Goal: Transaction & Acquisition: Purchase product/service

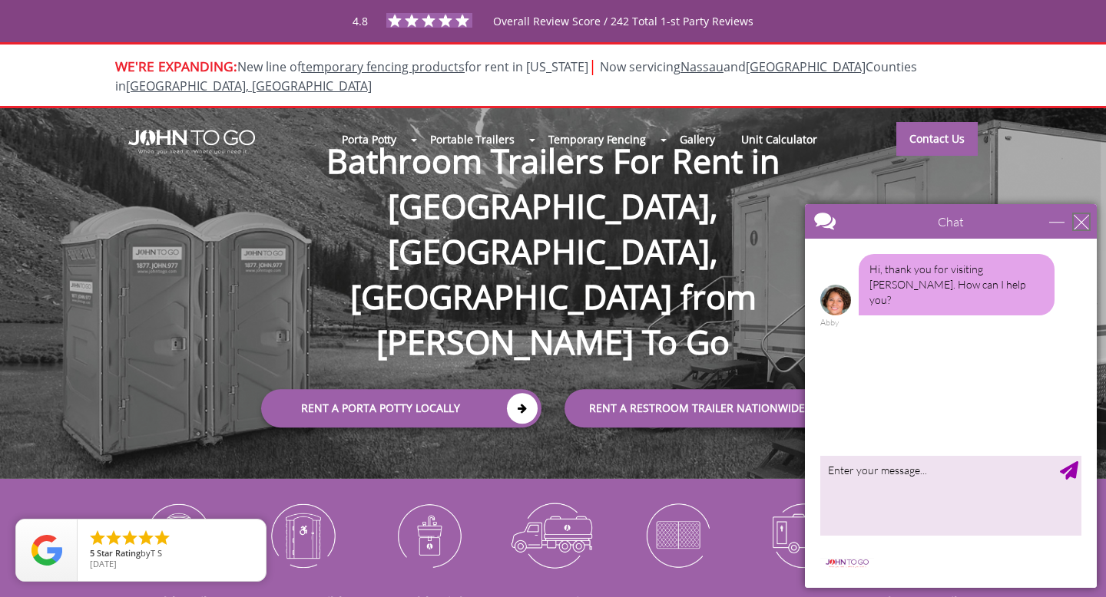
click at [1082, 222] on div "close" at bounding box center [1080, 221] width 15 height 15
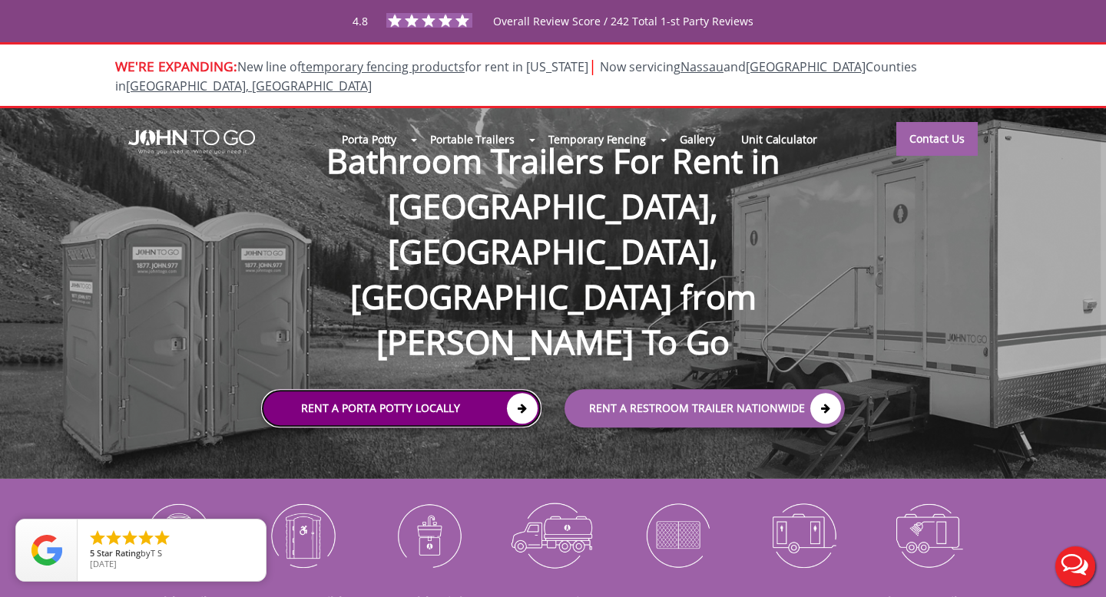
click at [502, 389] on link "Rent a Porta Potty Locally" at bounding box center [401, 408] width 280 height 38
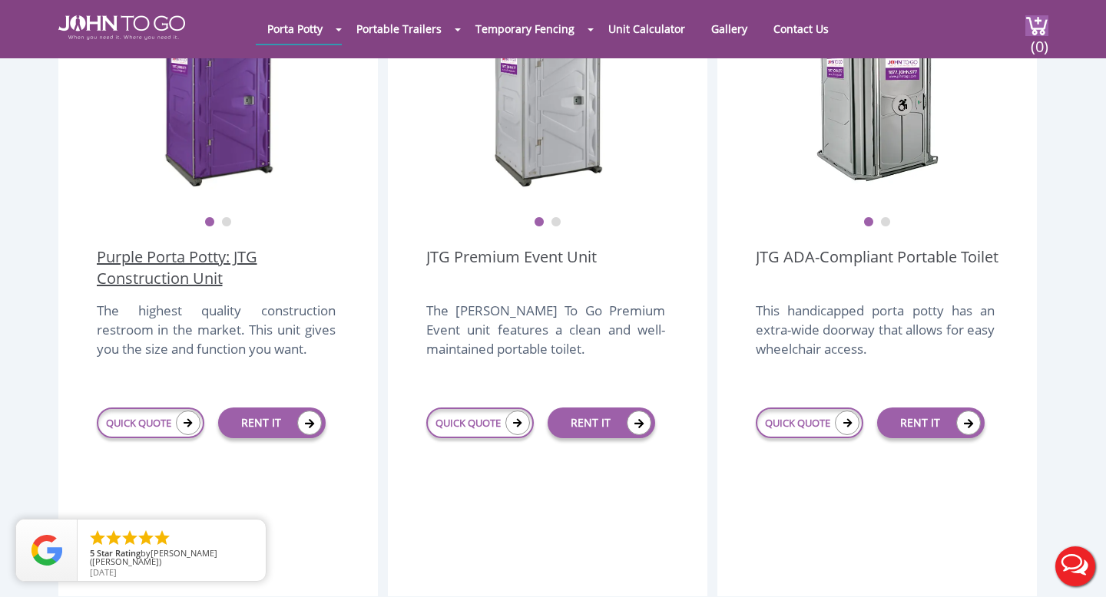
scroll to position [544, 0]
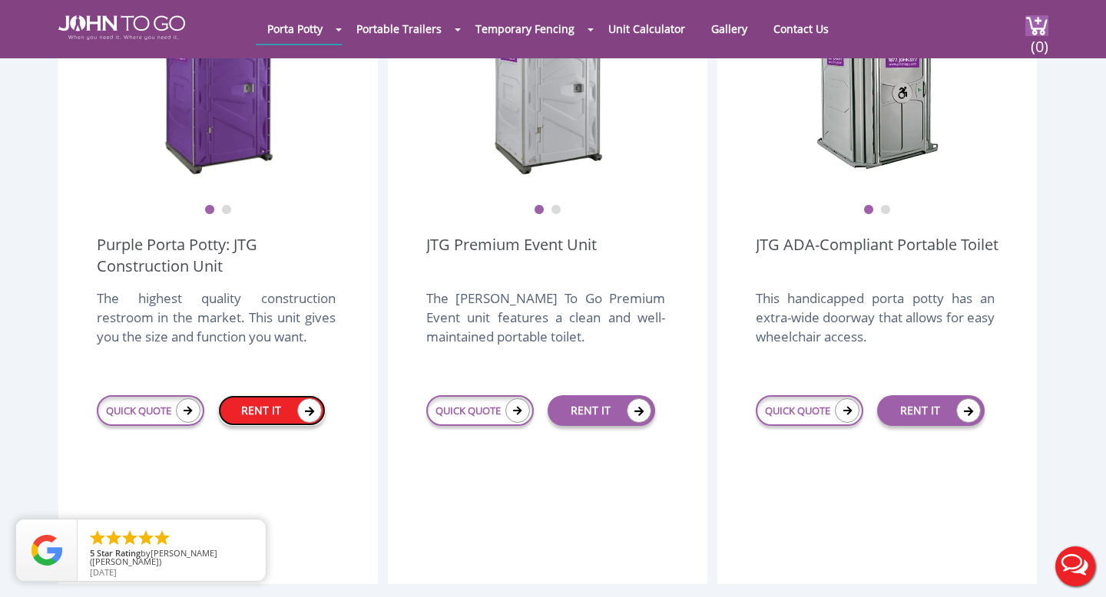
click at [275, 395] on link "RENT IT" at bounding box center [271, 410] width 107 height 31
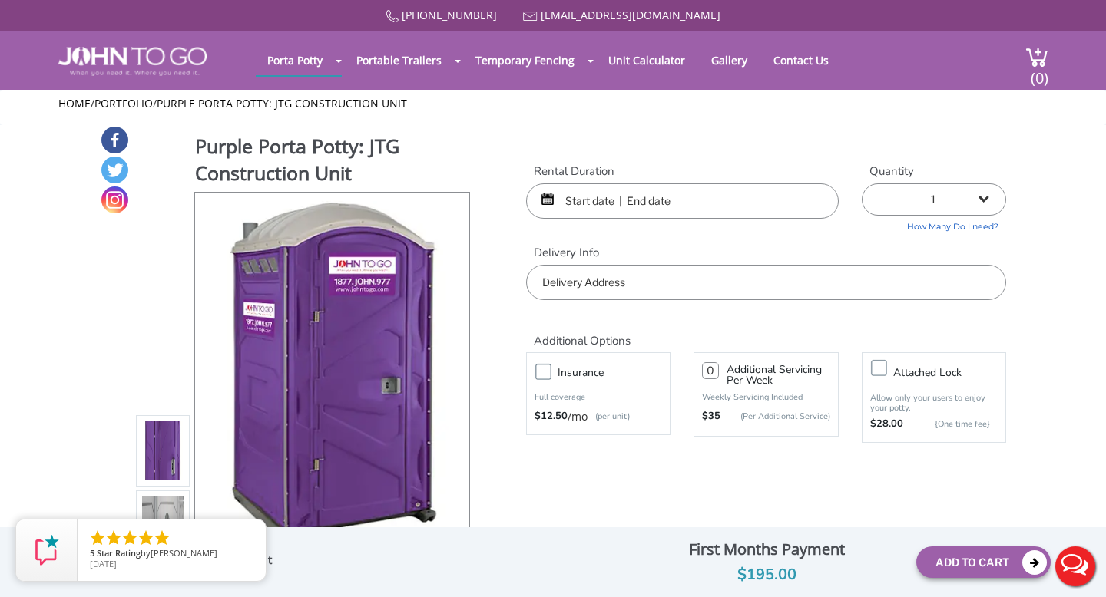
click at [578, 193] on input "text" at bounding box center [682, 200] width 312 height 35
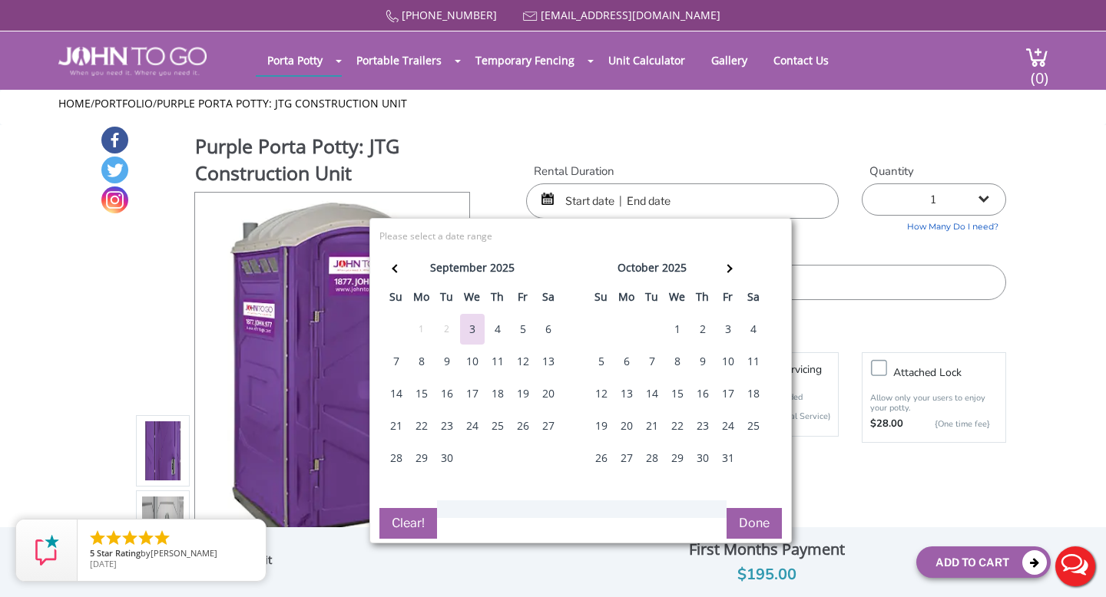
click at [536, 333] on div "6" at bounding box center [548, 329] width 25 height 31
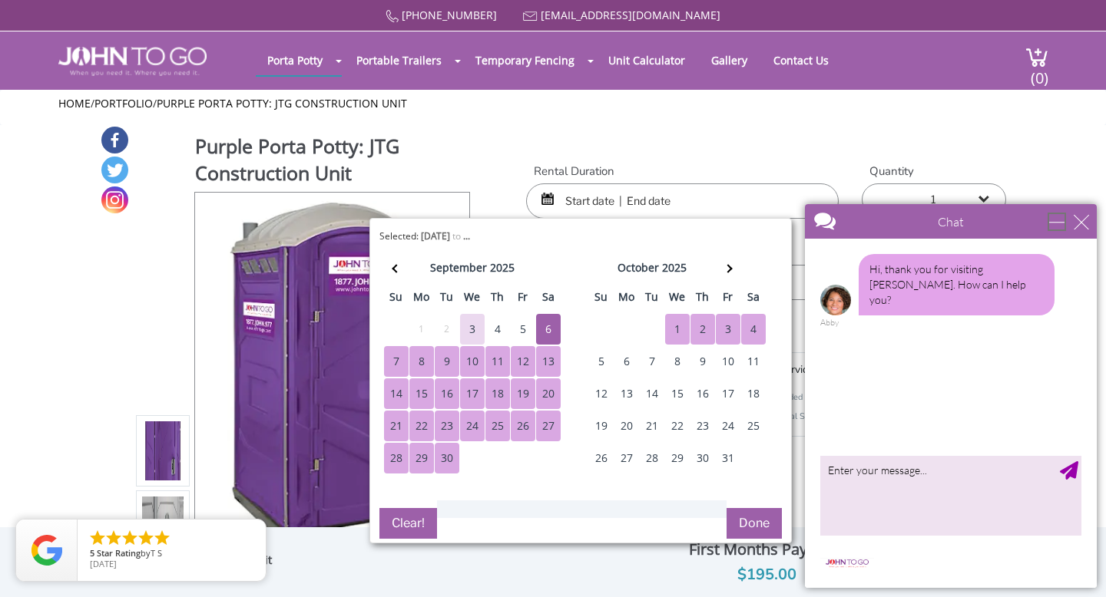
click at [1064, 220] on div "minimize" at bounding box center [1056, 221] width 15 height 15
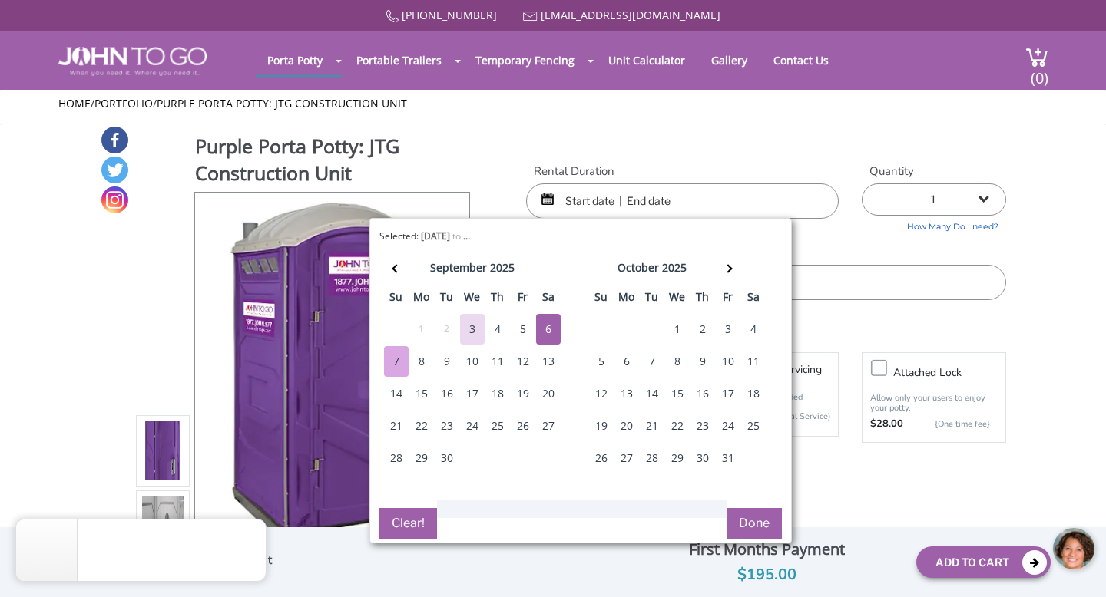
click at [396, 366] on div "7" at bounding box center [396, 361] width 25 height 31
type input "09/06/2025 to 09/07/2025"
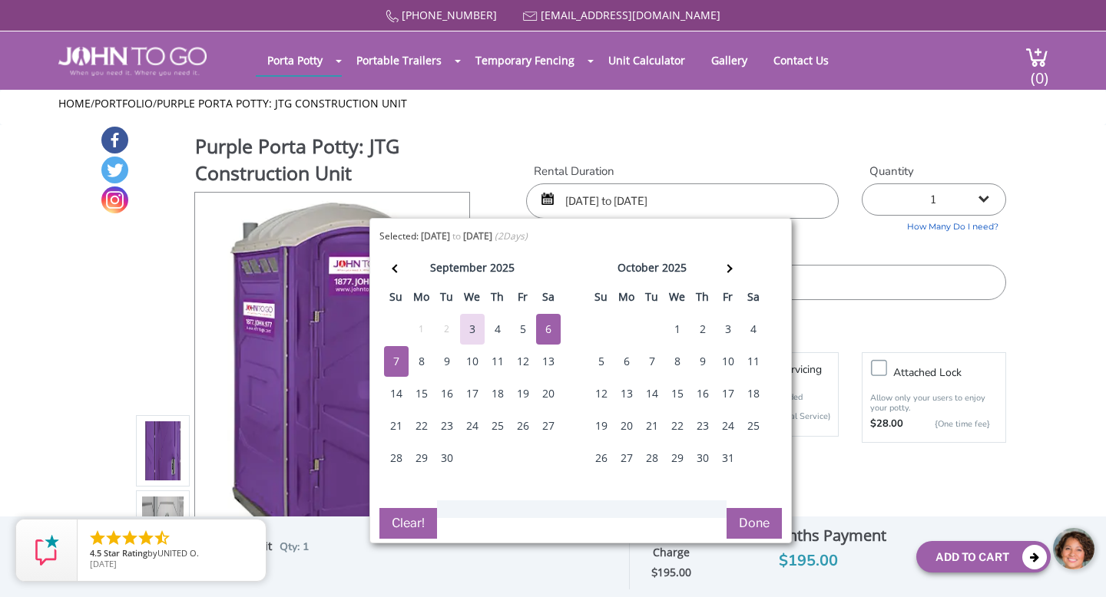
click at [756, 516] on button "Done" at bounding box center [753, 523] width 55 height 31
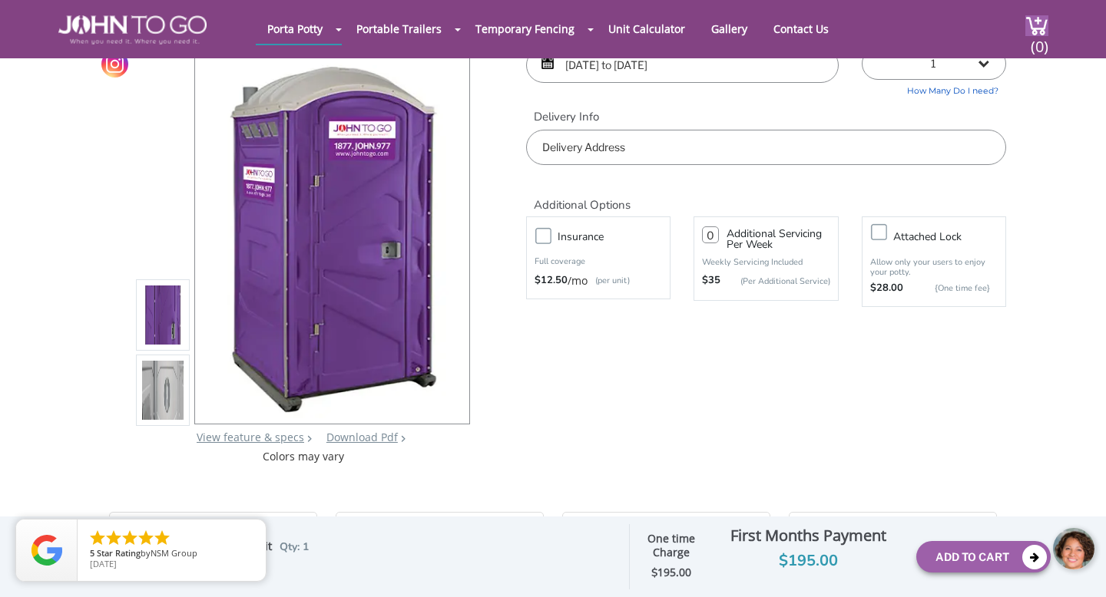
scroll to position [86, 0]
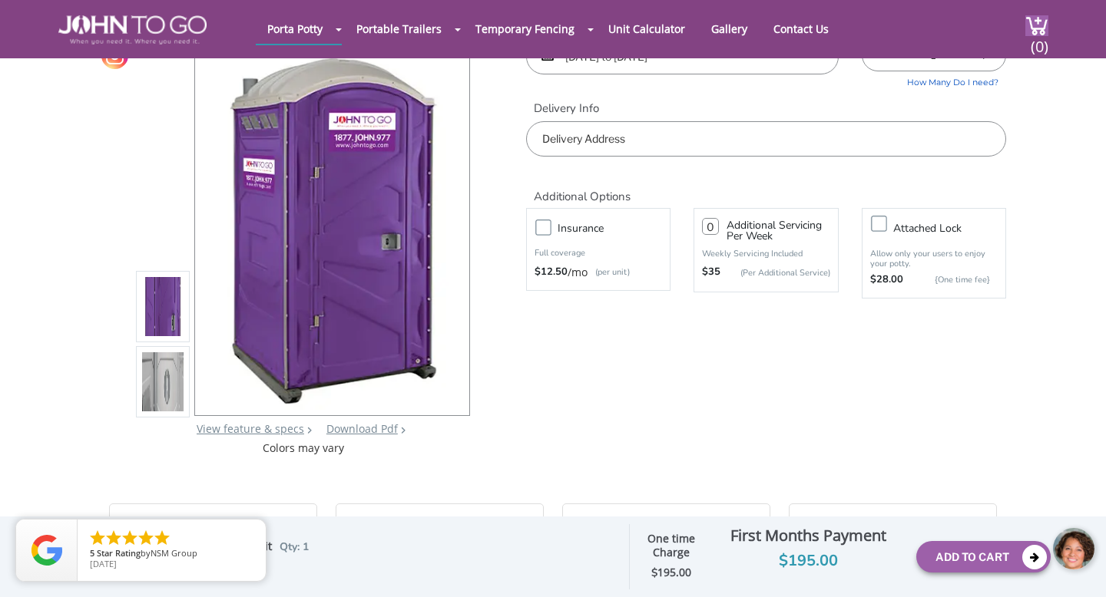
click at [595, 127] on input "text" at bounding box center [766, 138] width 480 height 35
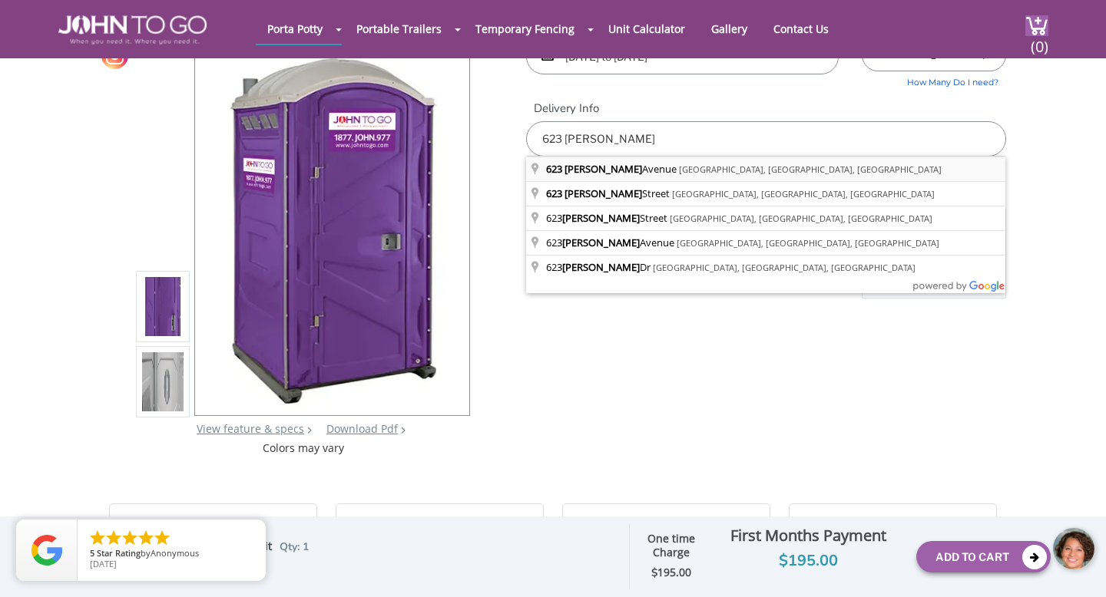
type input "623 Jaques Avenue, Rahway, NJ, USA"
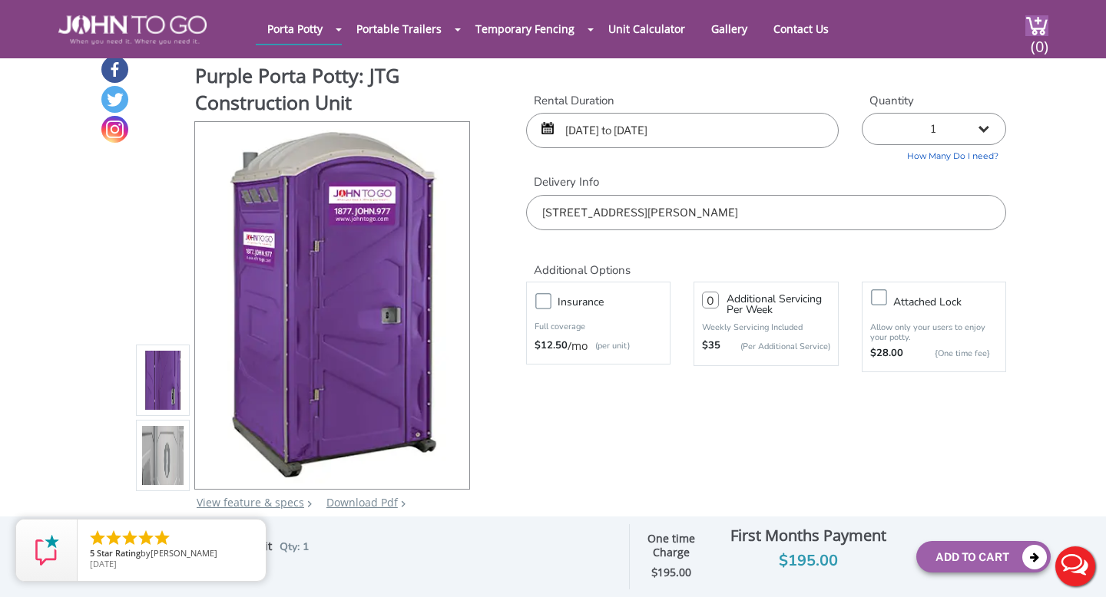
scroll to position [9, 0]
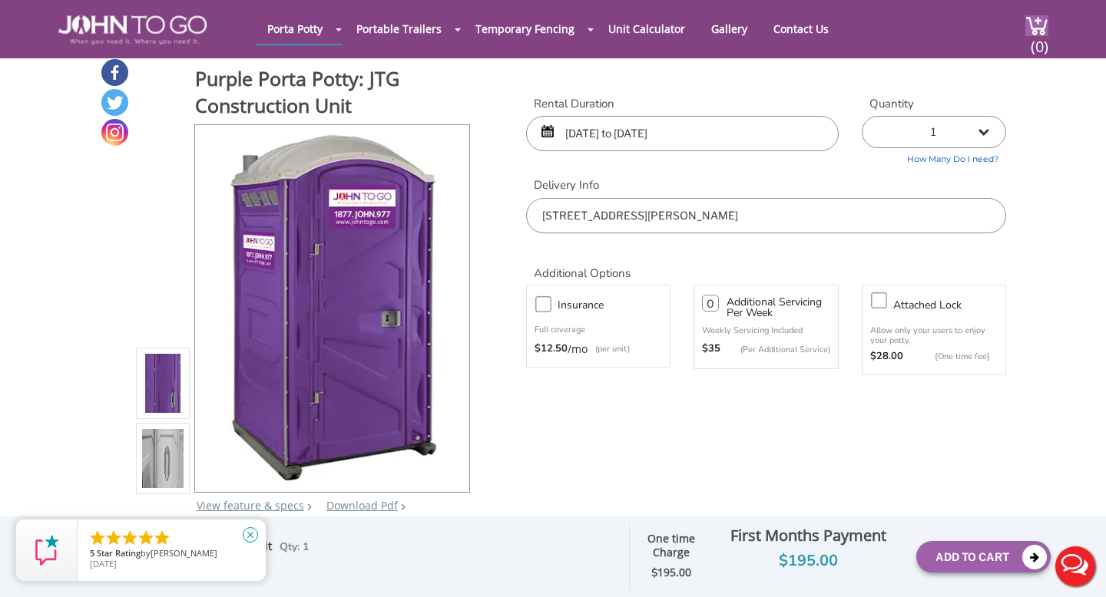
click at [249, 533] on icon "close" at bounding box center [250, 534] width 15 height 15
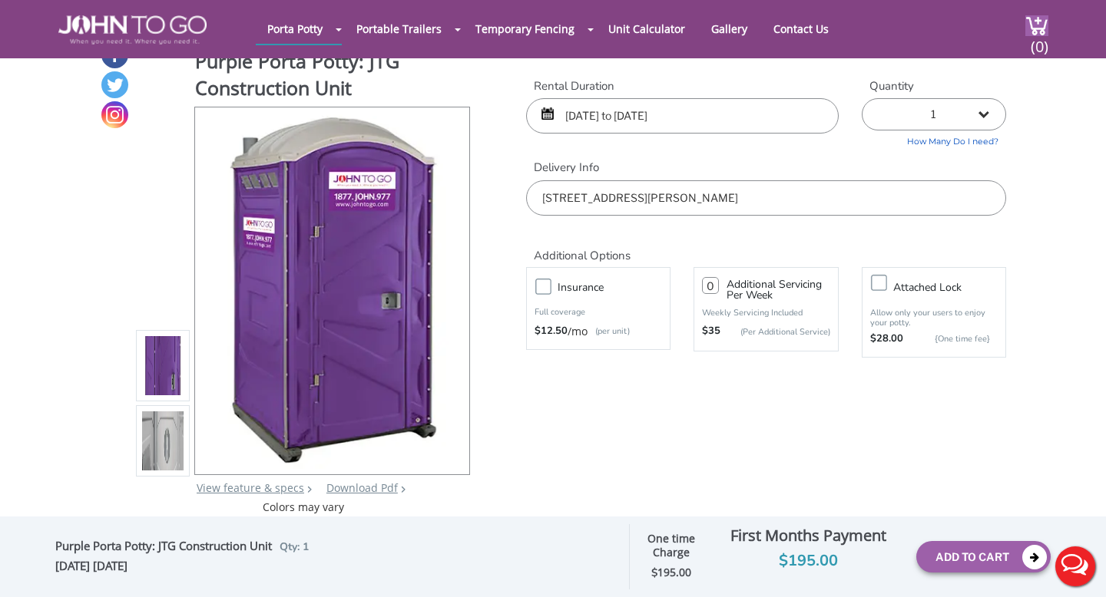
scroll to position [5, 0]
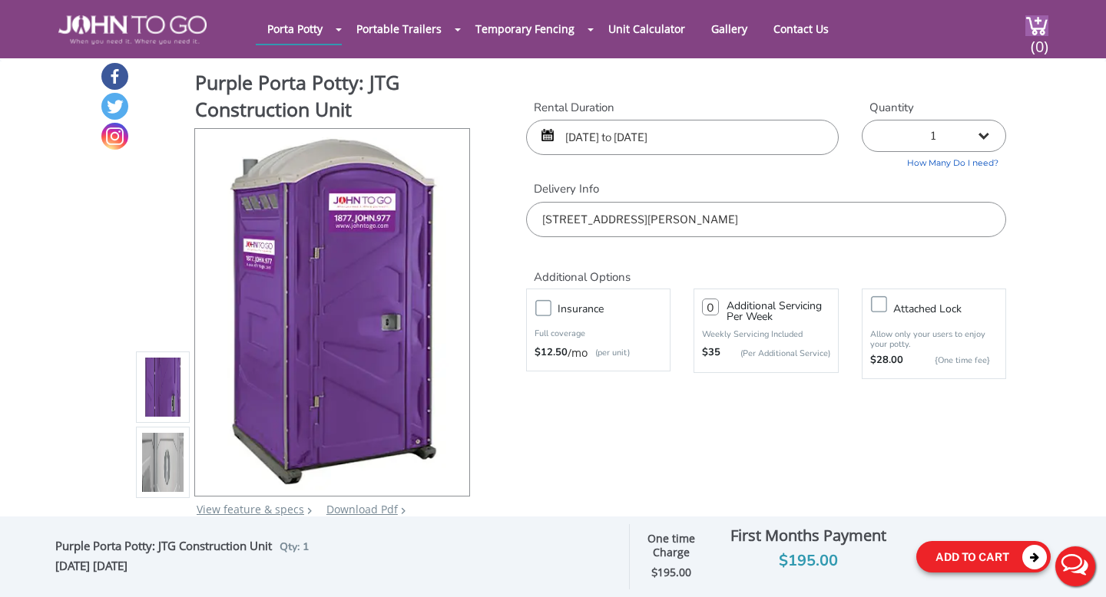
click at [997, 550] on button "Add To Cart" at bounding box center [983, 556] width 134 height 31
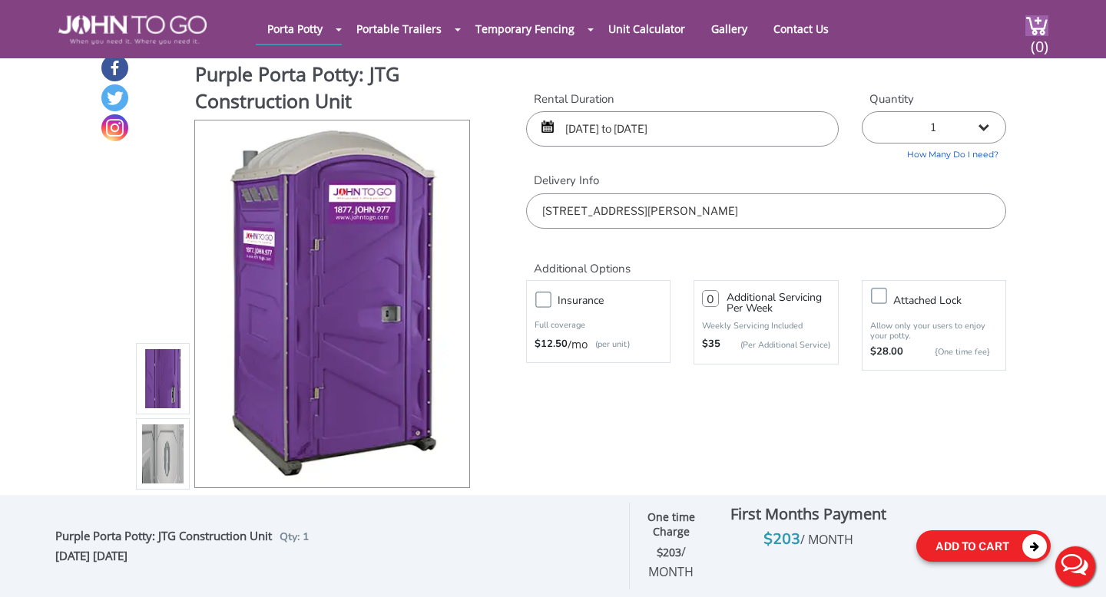
scroll to position [0, 0]
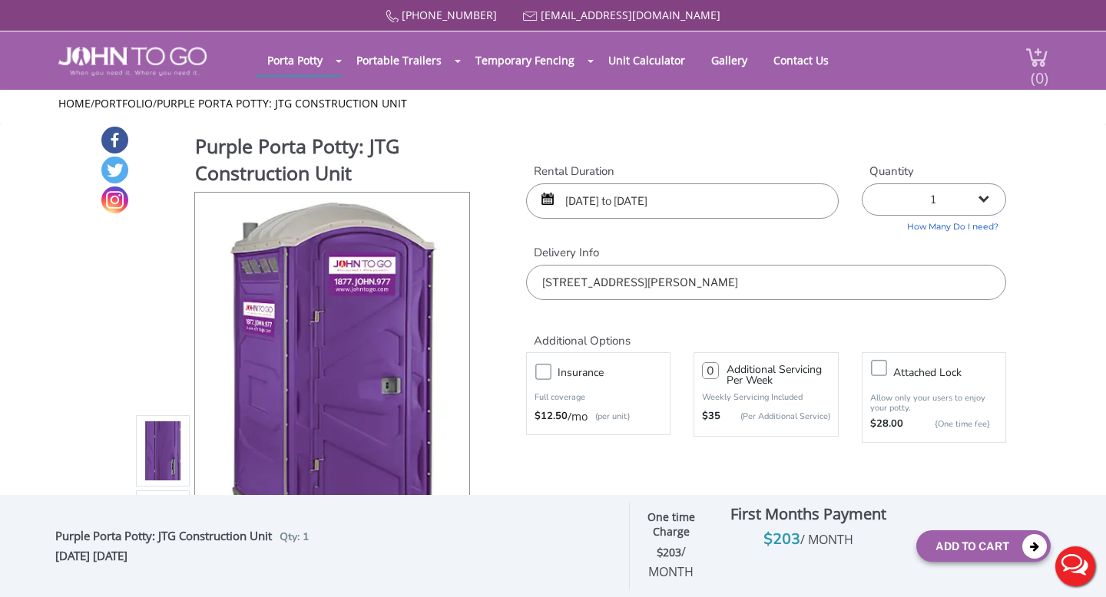
click at [1036, 59] on span "(0)" at bounding box center [1039, 71] width 18 height 33
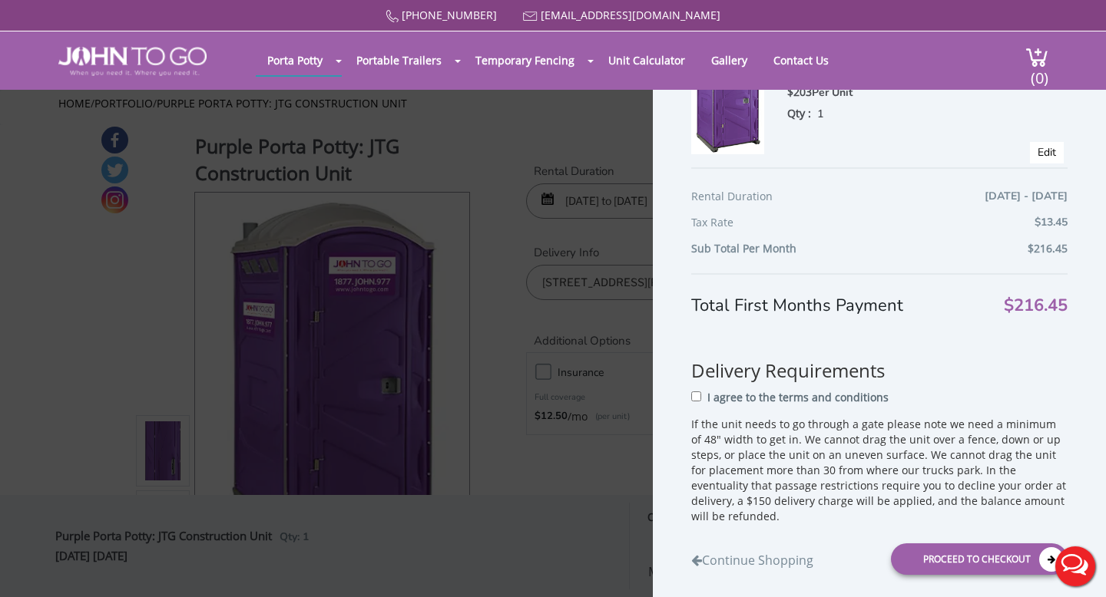
scroll to position [103, 0]
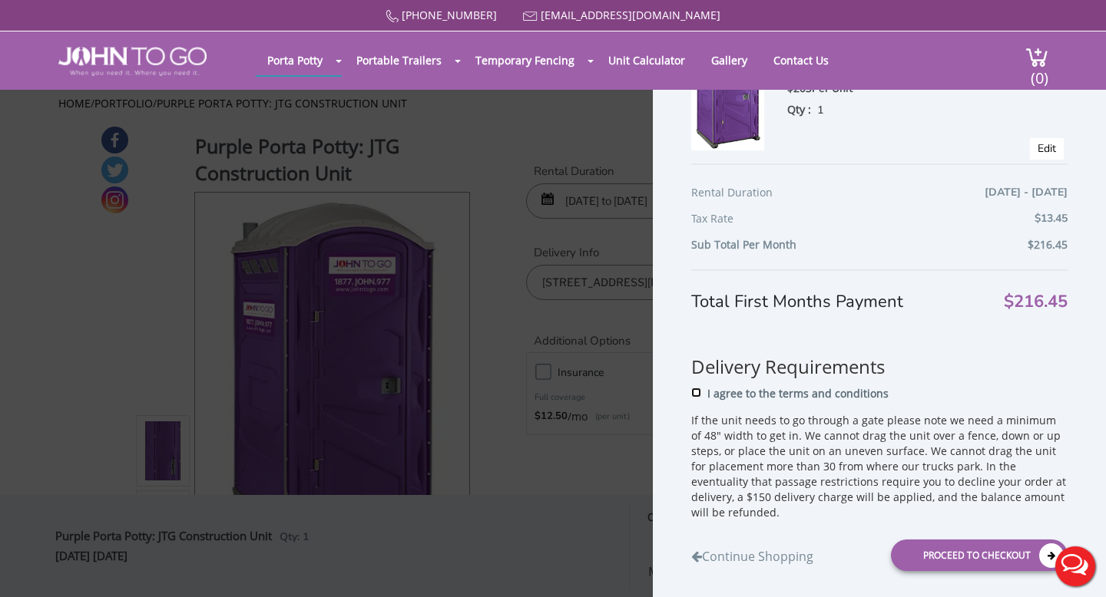
click at [693, 394] on input "I agree to the terms and conditions" at bounding box center [696, 393] width 10 height 10
checkbox input "true"
click at [924, 548] on div "Proceed to Checkout" at bounding box center [979, 555] width 177 height 31
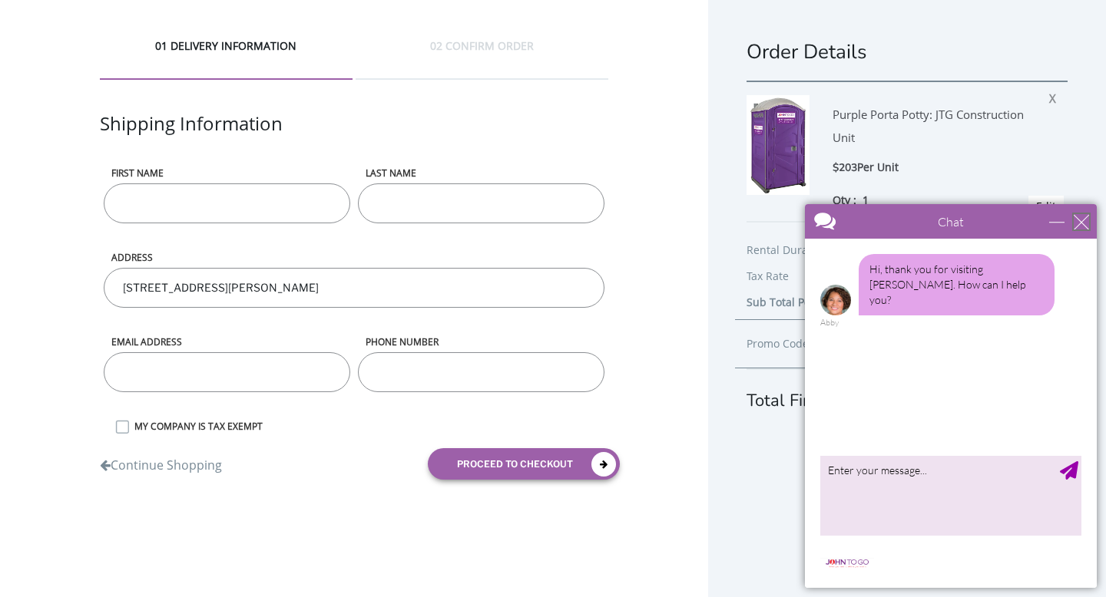
click at [1077, 222] on div "close" at bounding box center [1080, 221] width 15 height 15
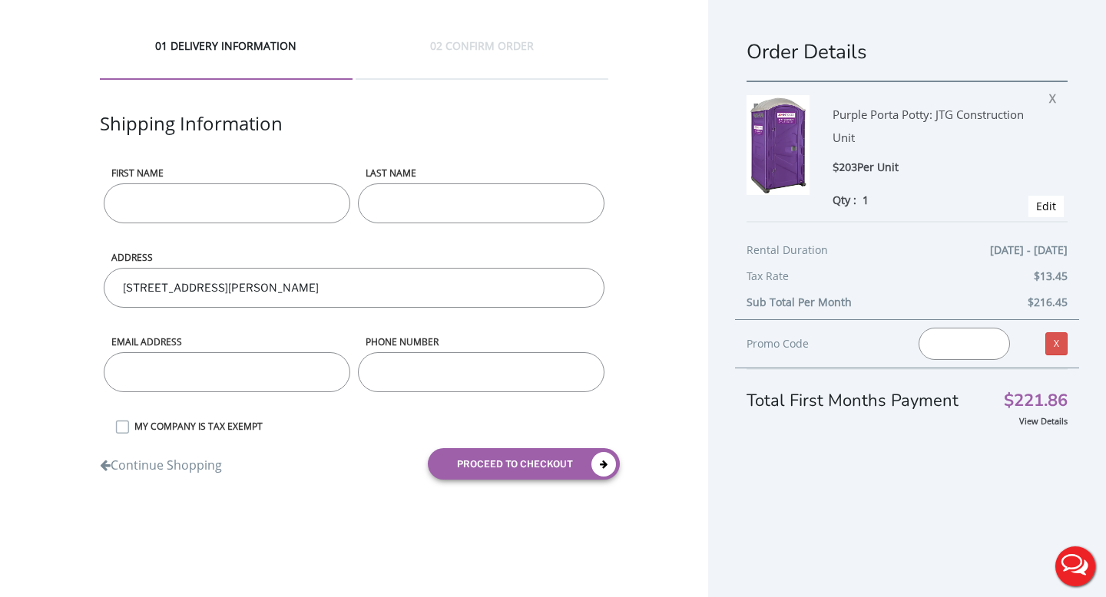
click at [154, 203] on input "First name" at bounding box center [227, 203] width 246 height 40
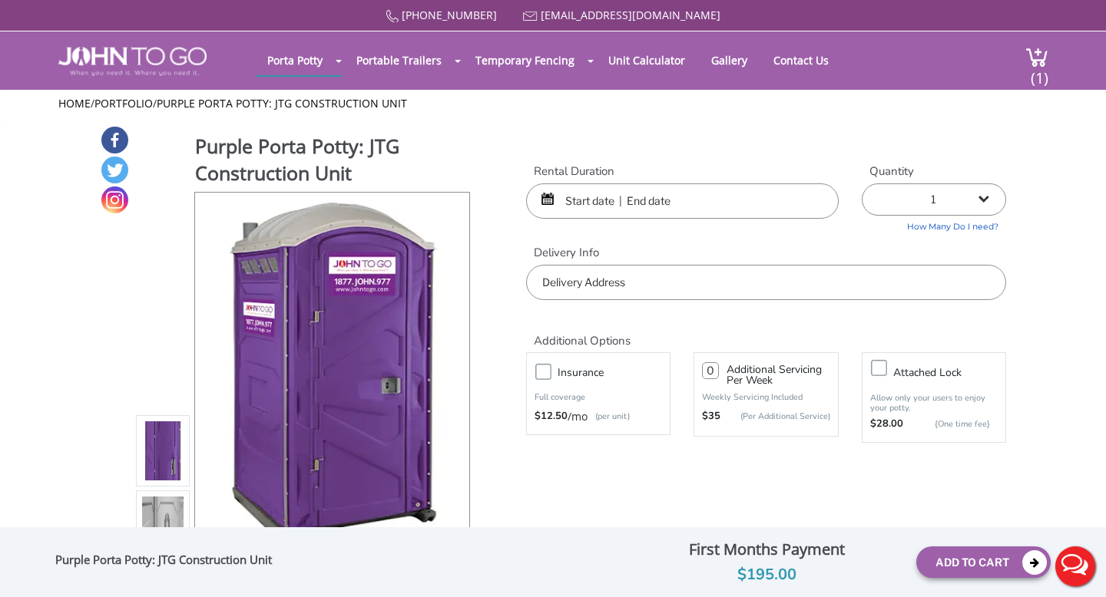
click at [653, 200] on input "text" at bounding box center [682, 200] width 312 height 35
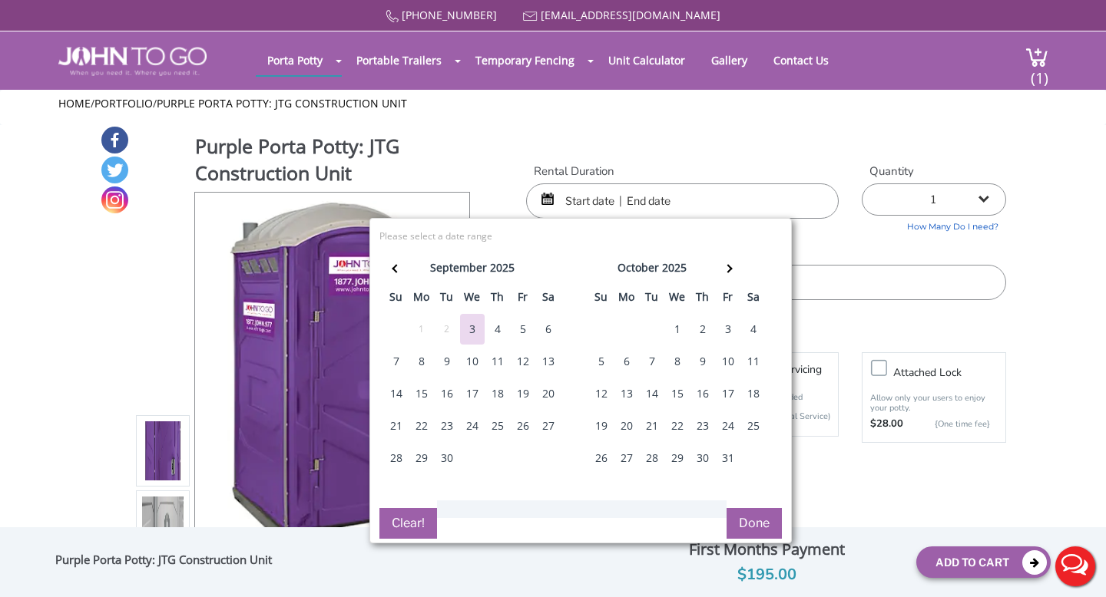
click at [523, 332] on div "5" at bounding box center [523, 329] width 25 height 31
click at [389, 368] on div "7" at bounding box center [396, 361] width 25 height 31
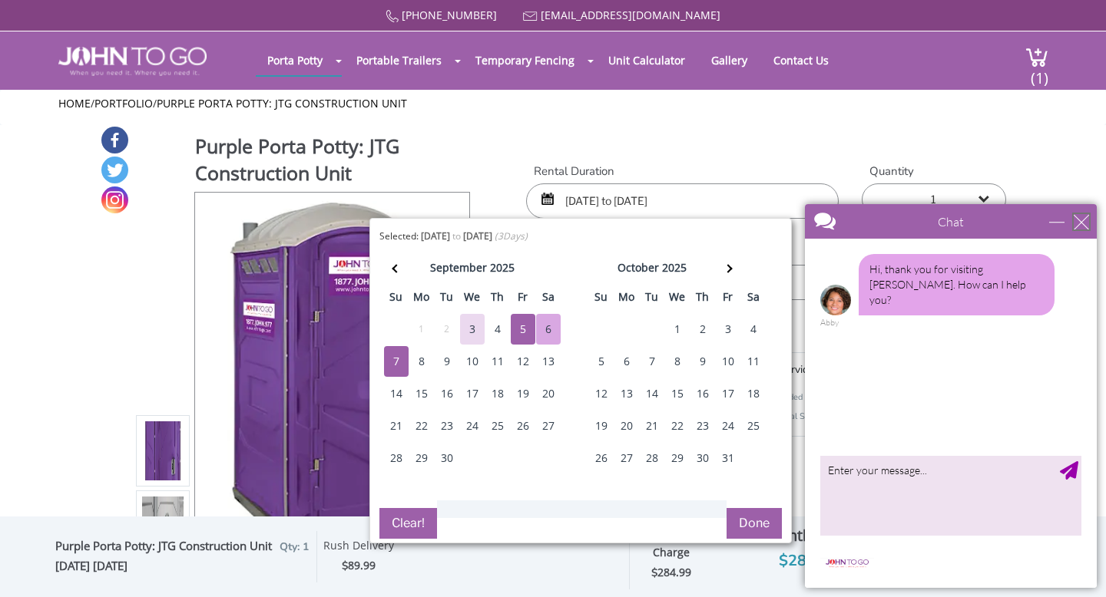
click at [1075, 220] on div "close" at bounding box center [1080, 221] width 15 height 15
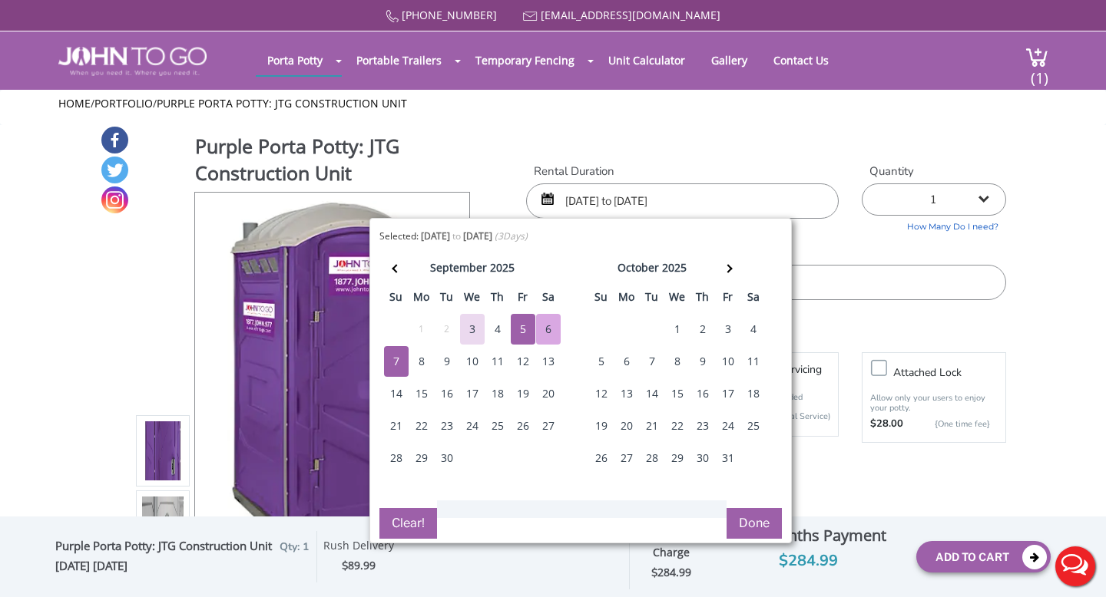
click at [554, 324] on div "6" at bounding box center [548, 329] width 25 height 31
click at [396, 353] on div "7" at bounding box center [396, 361] width 25 height 31
type input "09/06/2025 to 09/07/2025"
click at [750, 511] on button "Done" at bounding box center [753, 523] width 55 height 31
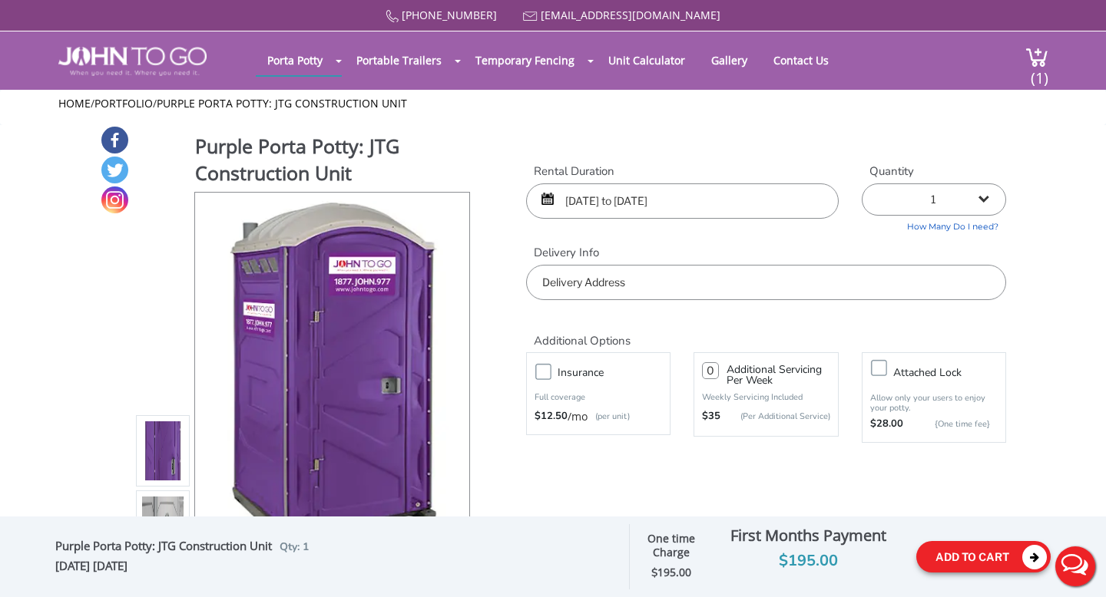
click at [987, 560] on button "Add To Cart" at bounding box center [983, 556] width 134 height 31
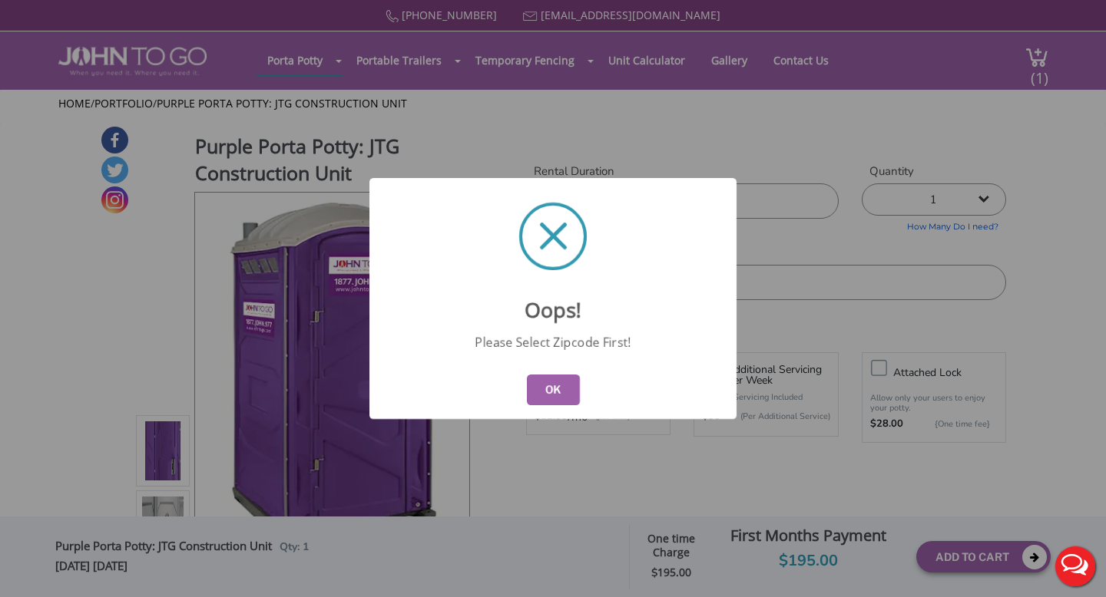
click at [560, 393] on button "OK" at bounding box center [553, 390] width 53 height 31
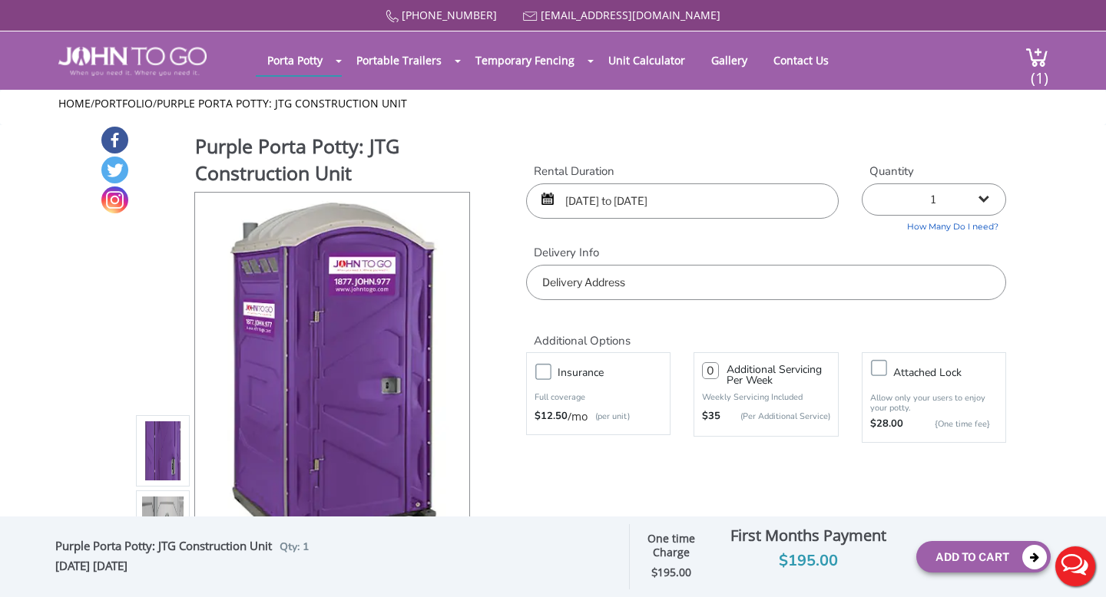
click at [660, 274] on input "text" at bounding box center [766, 282] width 480 height 35
type input "7"
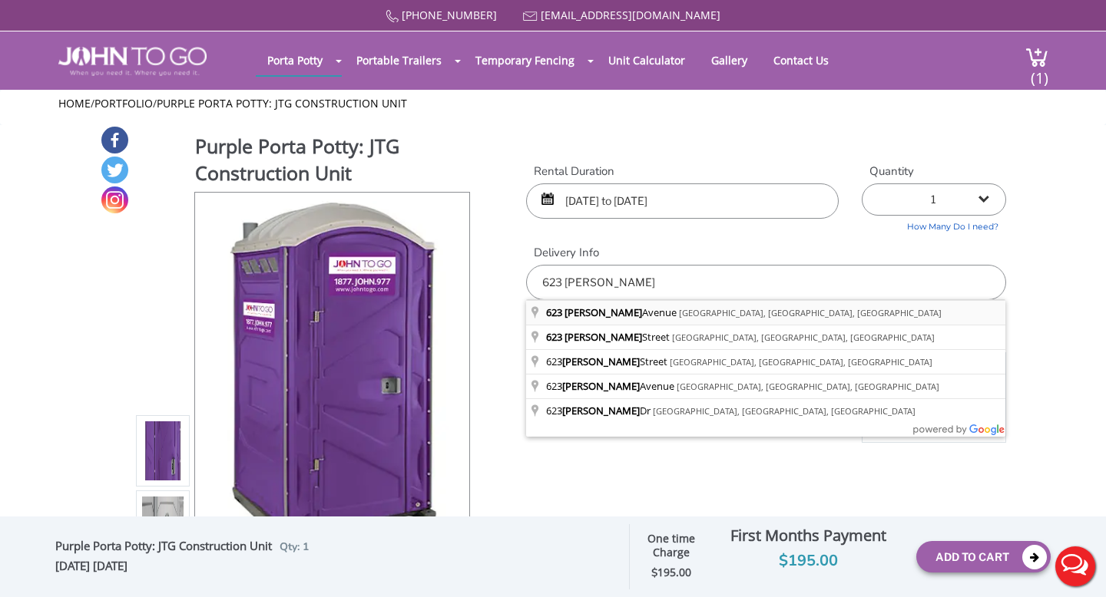
type input "623 Jaques Avenue, Rahway, NJ, USA"
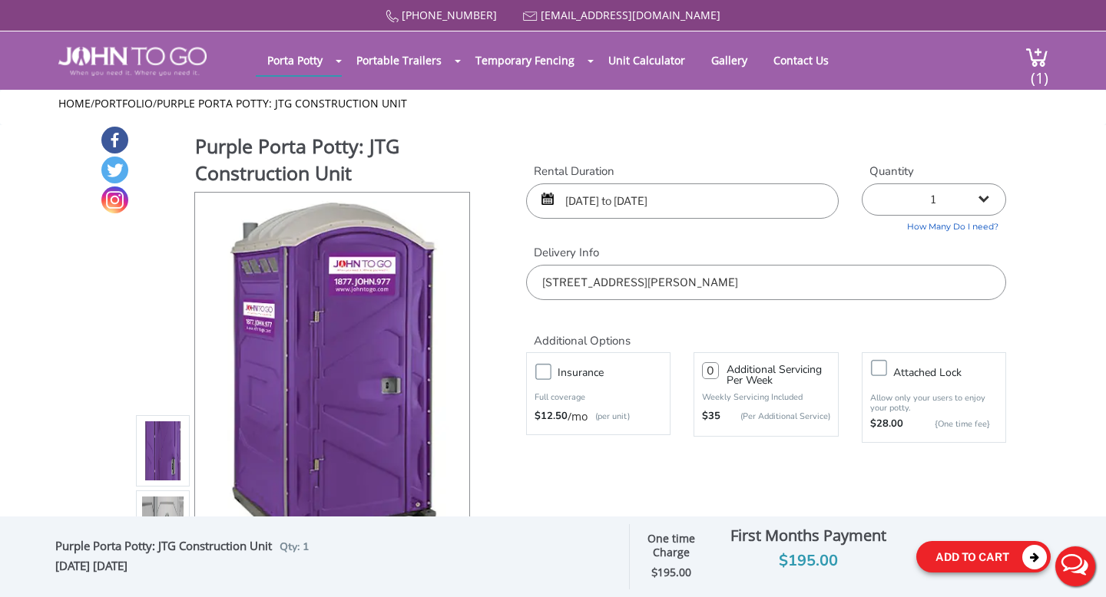
click at [959, 551] on button "Add To Cart" at bounding box center [983, 556] width 134 height 31
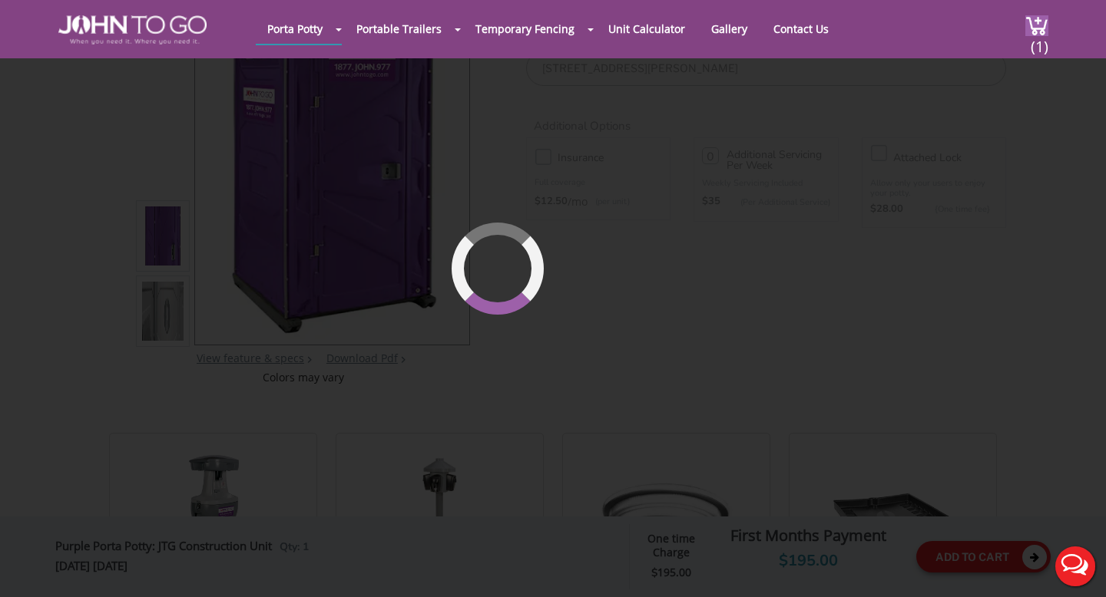
scroll to position [163, 0]
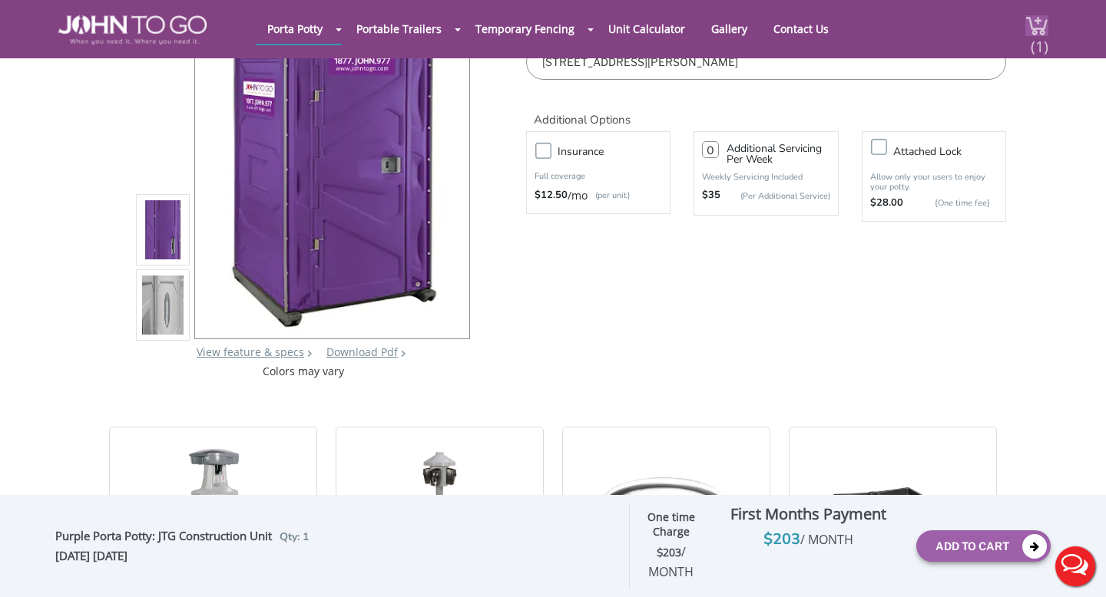
click at [1033, 14] on div "(1)" at bounding box center [1027, 29] width 41 height 58
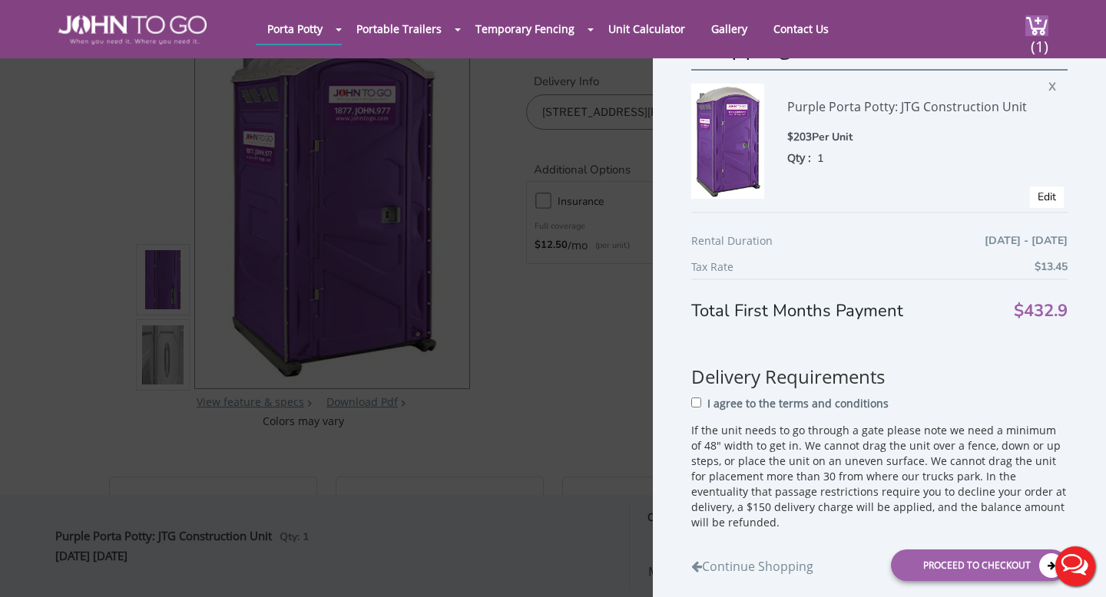
scroll to position [0, 0]
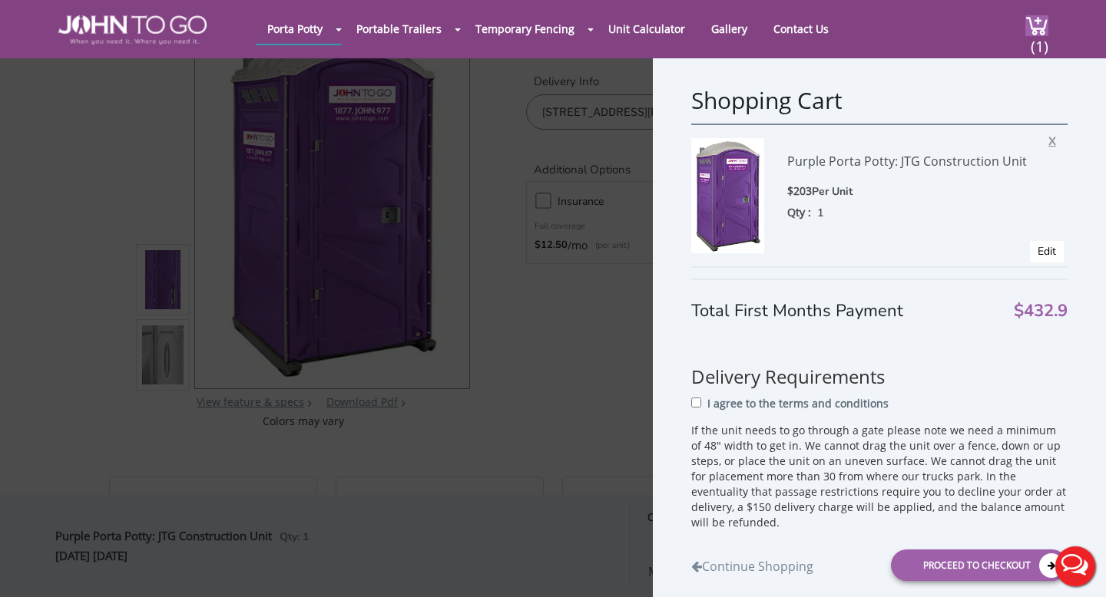
click at [1050, 140] on span "X" at bounding box center [1055, 139] width 15 height 20
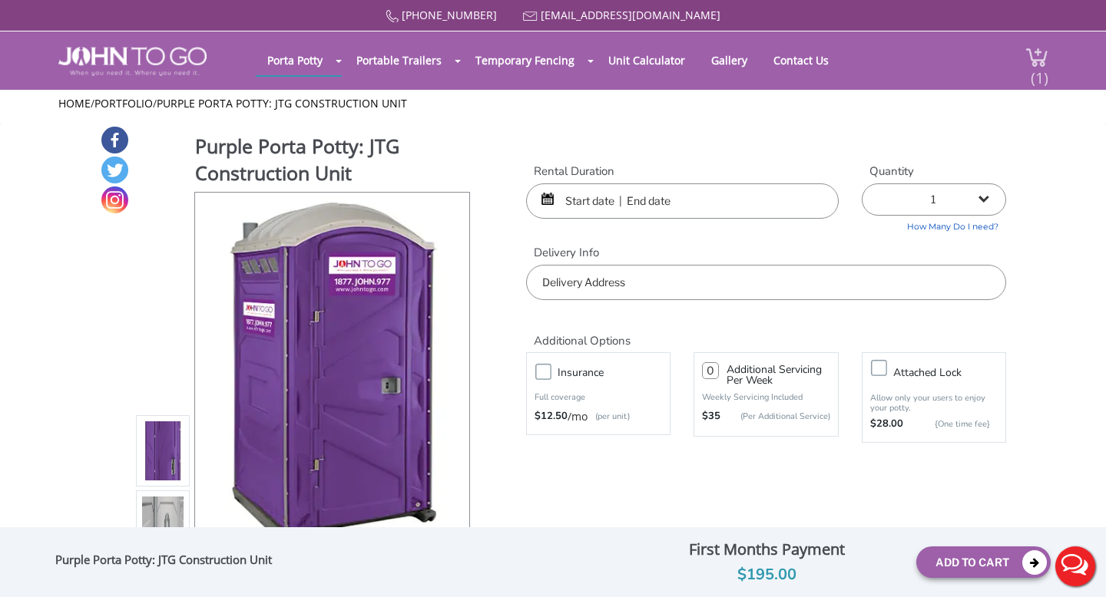
click at [1028, 58] on img at bounding box center [1036, 57] width 23 height 21
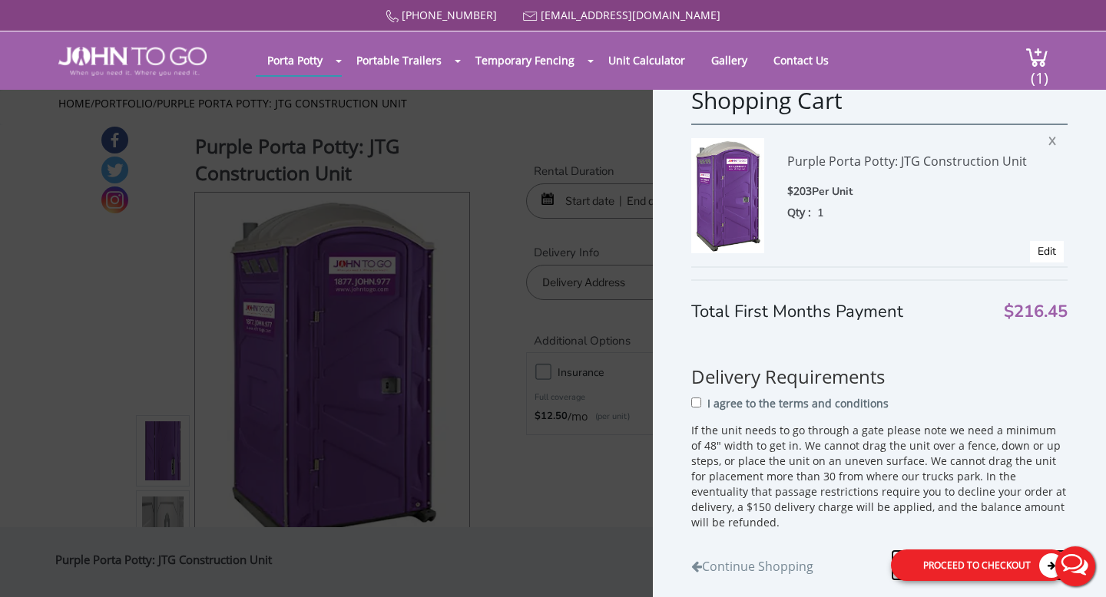
click at [945, 551] on div "Proceed to Checkout" at bounding box center [979, 565] width 177 height 31
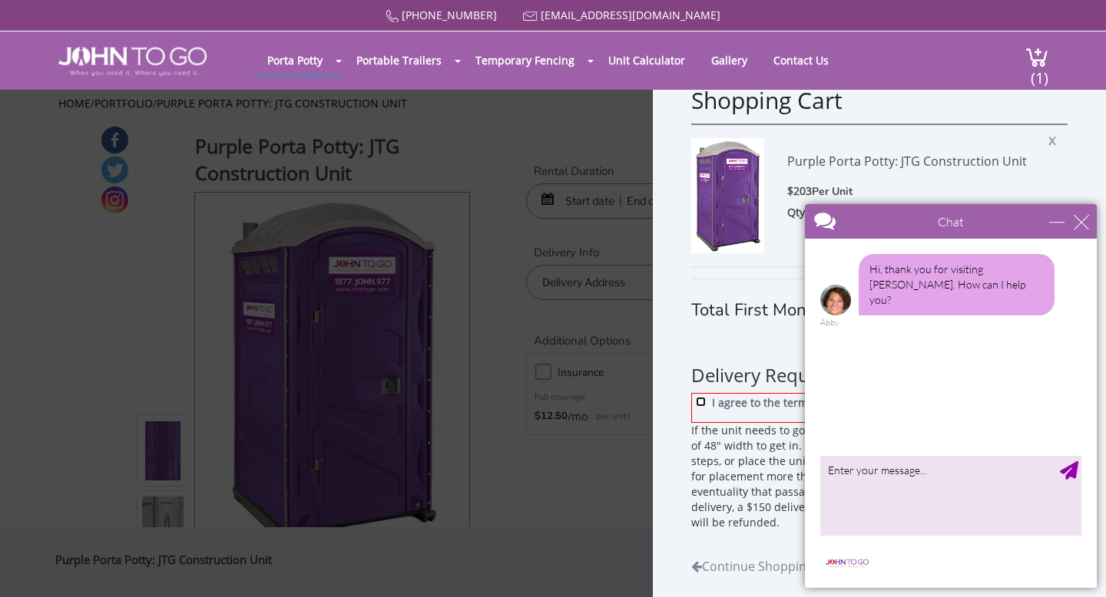
click at [697, 405] on input "I agree to the terms and conditions" at bounding box center [701, 402] width 10 height 10
checkbox input "true"
click at [1087, 229] on div "Chat" at bounding box center [951, 221] width 292 height 35
click at [1083, 232] on div "Chat" at bounding box center [951, 221] width 292 height 35
click at [1081, 225] on div "close" at bounding box center [1080, 221] width 15 height 15
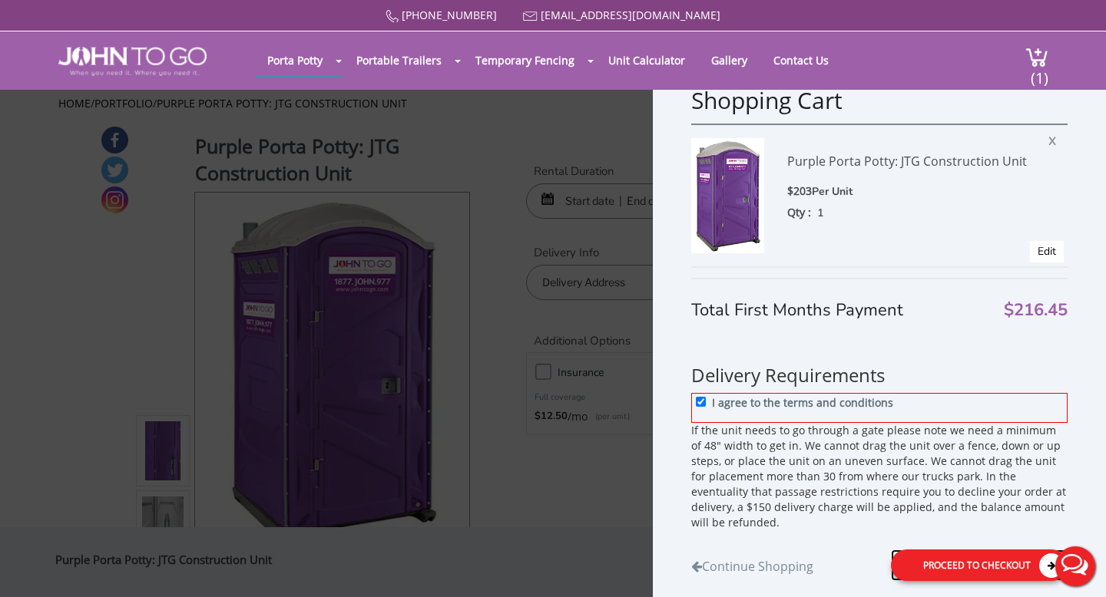
click at [947, 557] on div "Proceed to Checkout" at bounding box center [979, 565] width 177 height 31
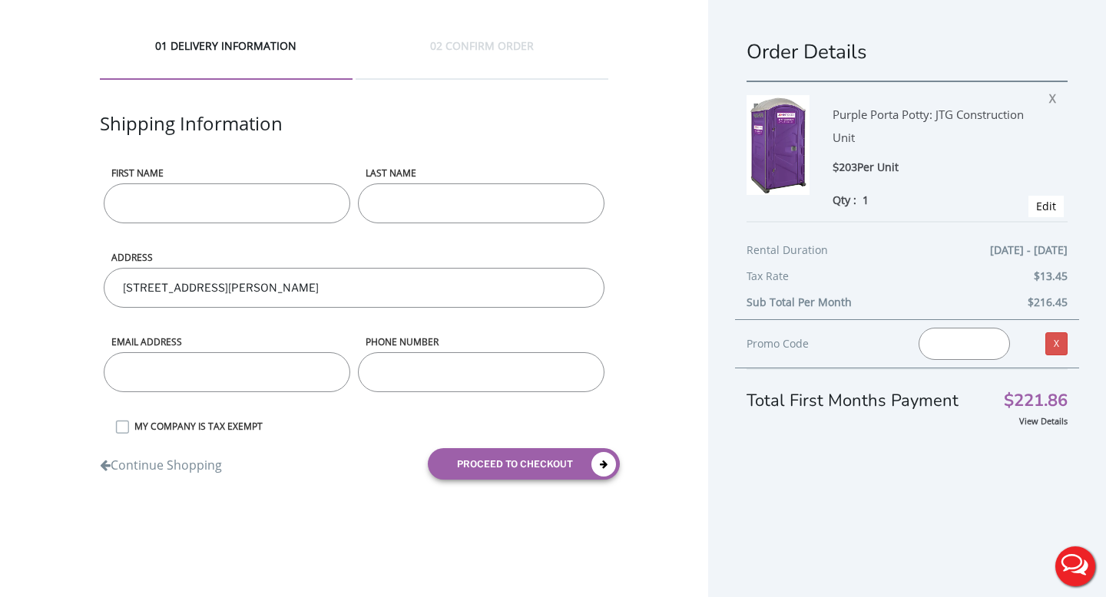
click at [282, 200] on input "First name" at bounding box center [227, 203] width 246 height 40
type input "Lizbeth"
click at [433, 195] on input "LAST NAME" at bounding box center [481, 203] width 246 height 40
type input "Salas"
click at [170, 365] on input "email" at bounding box center [227, 372] width 246 height 40
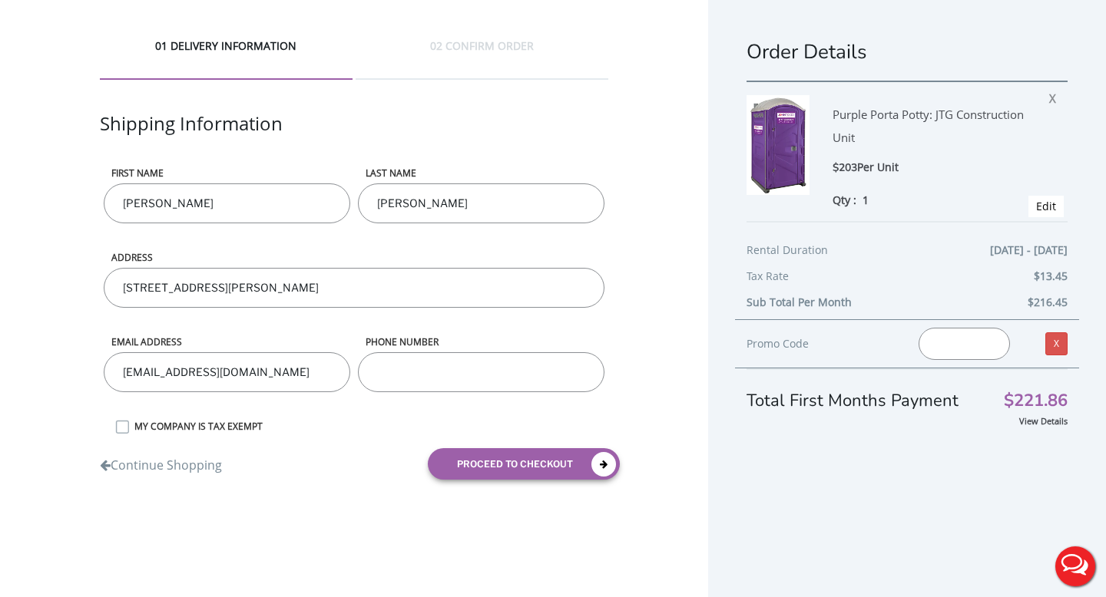
type input "lizsalas2704@gmail.com"
click at [402, 359] on input "phone number" at bounding box center [481, 372] width 246 height 40
type input "7322847294"
click at [418, 204] on input "Salas" at bounding box center [481, 203] width 246 height 40
click at [444, 448] on button "proceed to checkout" at bounding box center [524, 463] width 192 height 31
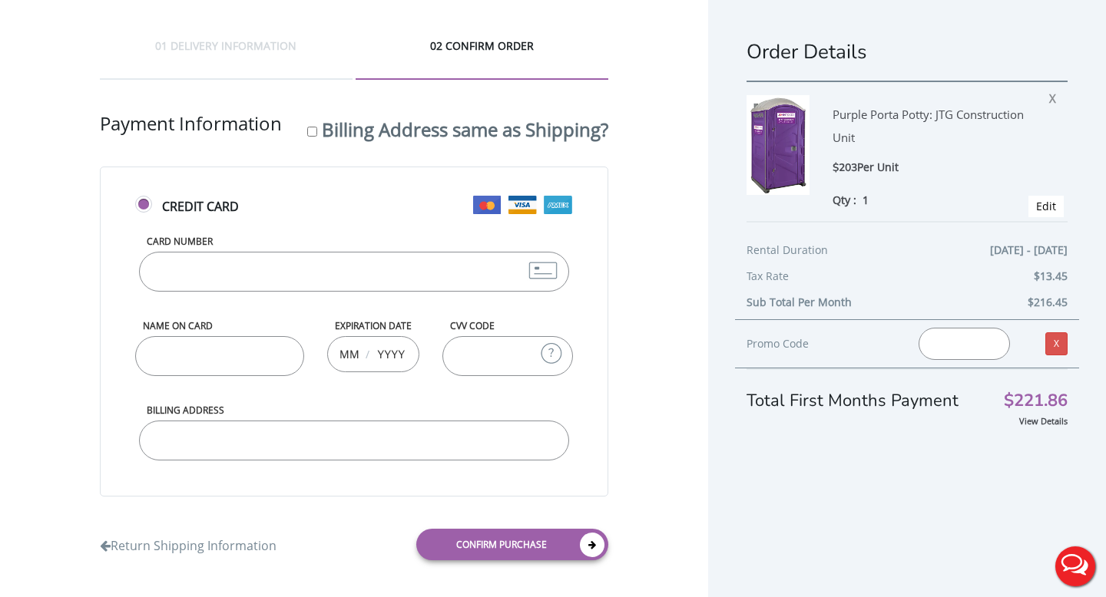
click at [272, 275] on input "Card Number" at bounding box center [354, 272] width 430 height 40
type input "6011008534648404"
click at [172, 362] on input "Name on Card" at bounding box center [219, 356] width 169 height 40
type input "l"
type input "Lizbeth Salas Mosso"
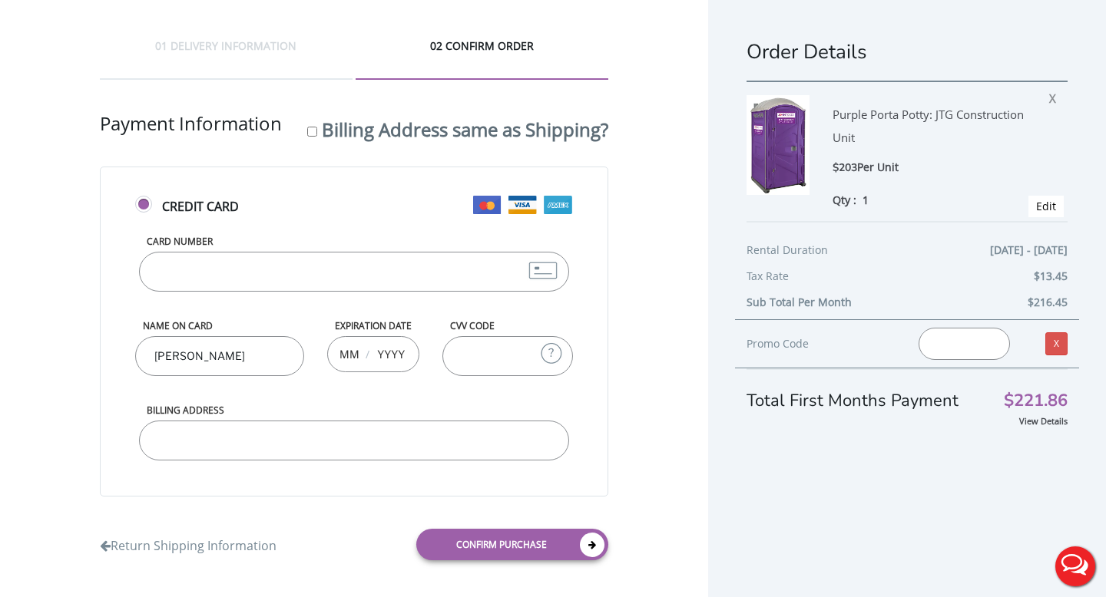
click at [349, 366] on input "text" at bounding box center [348, 354] width 19 height 31
type input "01"
click at [386, 362] on input "text" at bounding box center [390, 354] width 31 height 31
type input "2029"
click at [506, 352] on input "CVV Code" at bounding box center [507, 356] width 131 height 40
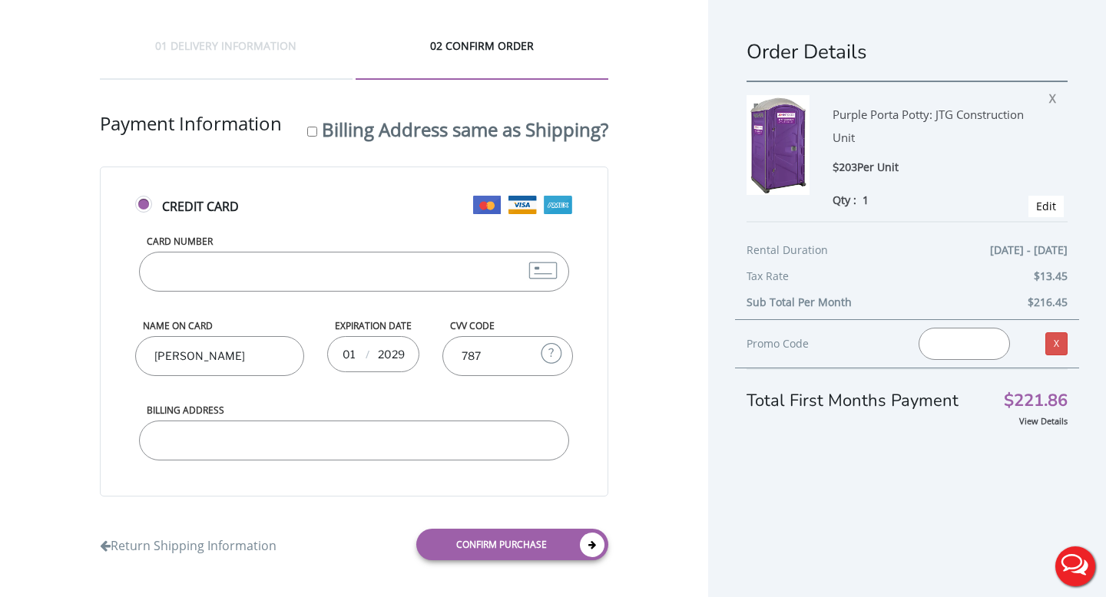
type input "787"
click at [356, 441] on input "Billing Address" at bounding box center [354, 441] width 430 height 40
type input "623 Jaques Ave"
click at [91, 448] on div "01 DELIVERY INFORMATION 02 CONFIRM ORDER Shipping Information First name Lizbet…" at bounding box center [354, 305] width 708 height 610
click at [315, 131] on div "Billing Address same as Shipping?" at bounding box center [457, 128] width 301 height 35
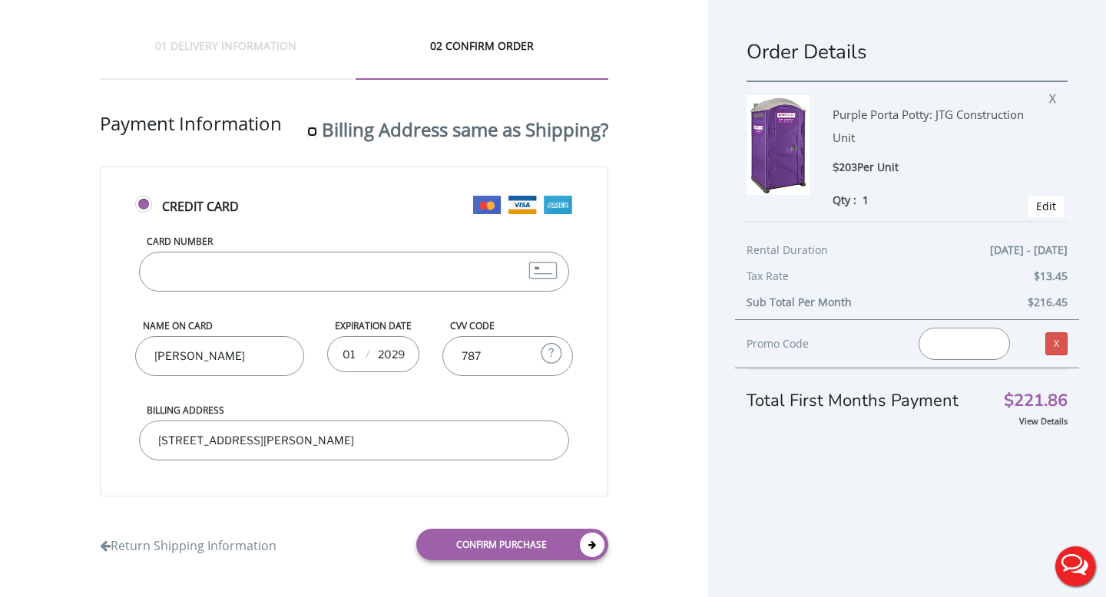
click at [310, 131] on input "Billing Address same as Shipping?" at bounding box center [312, 132] width 10 height 10
checkbox input "true"
type input "623 Jaques Avenue, Rahway, NJ, USA"
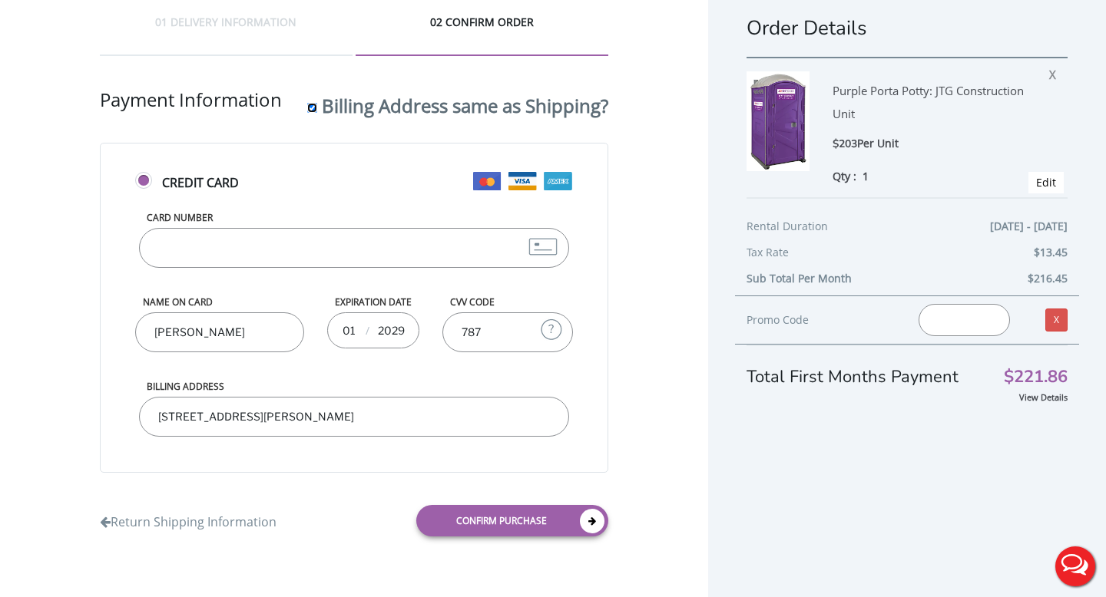
scroll to position [30, 0]
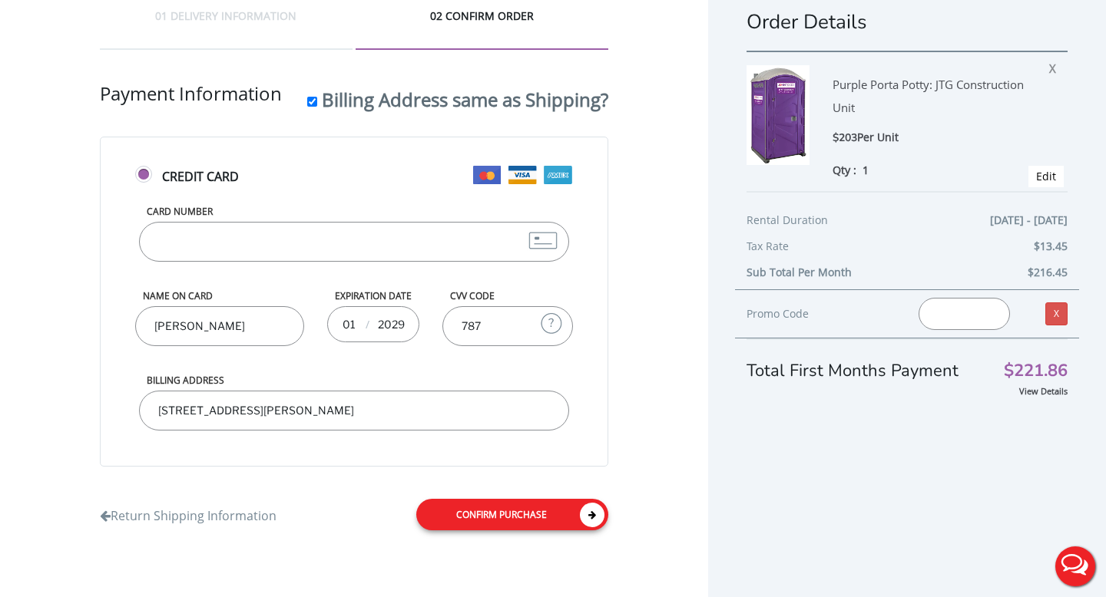
click at [590, 512] on icon at bounding box center [592, 515] width 25 height 25
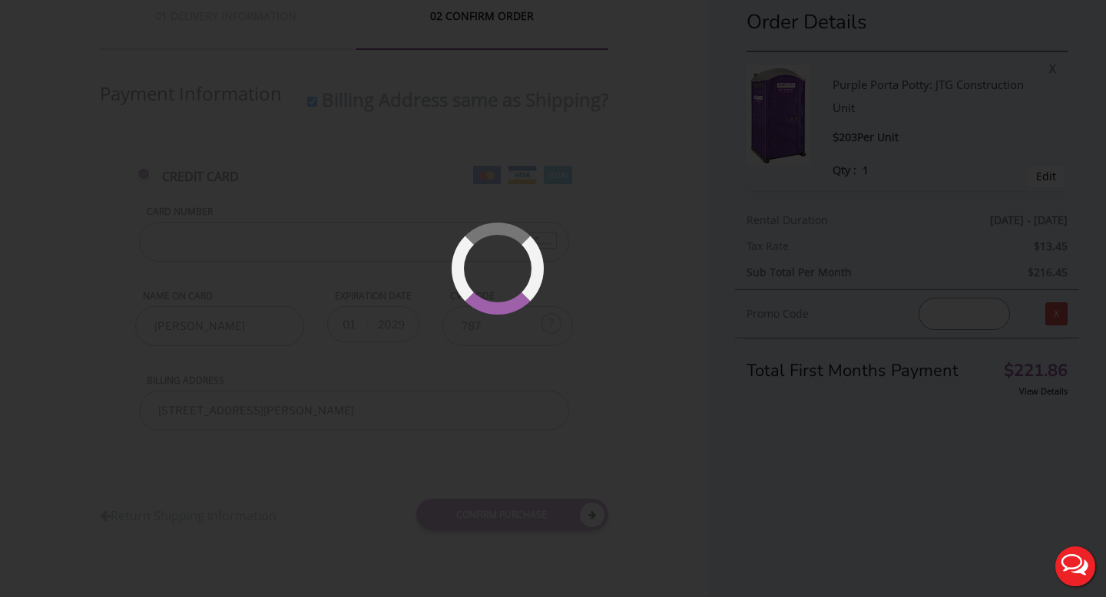
click at [314, 362] on div at bounding box center [553, 298] width 1106 height 597
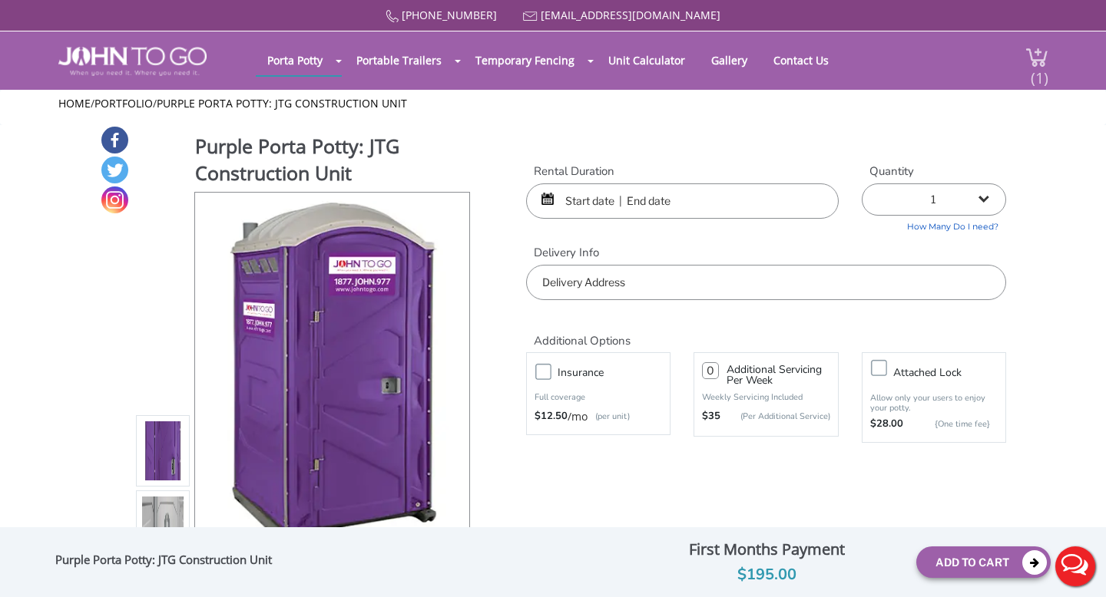
click at [1041, 41] on div "(1)" at bounding box center [1027, 60] width 41 height 58
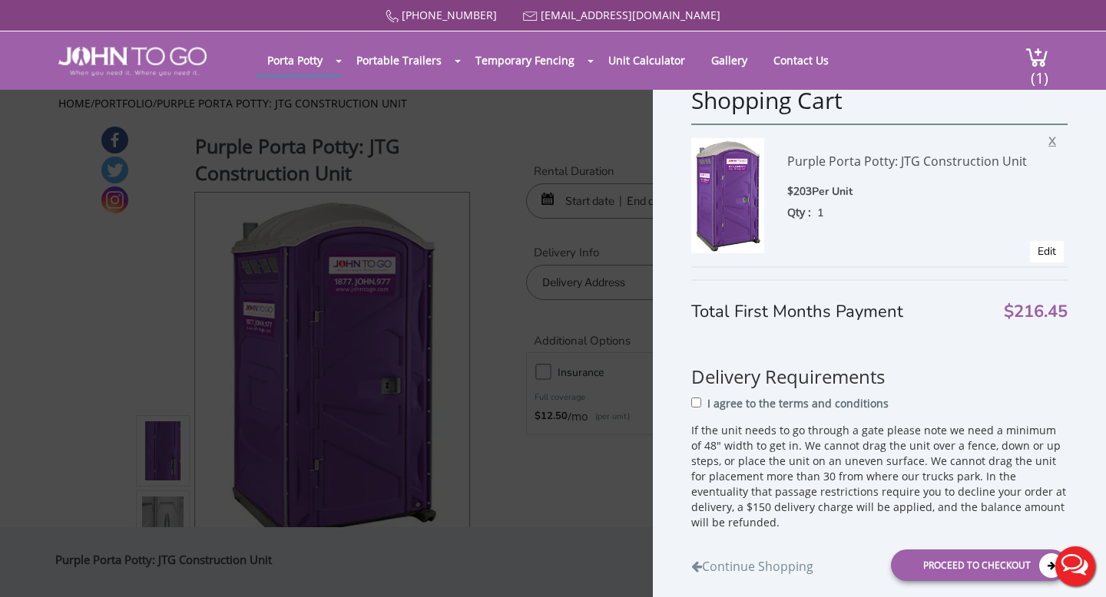
click at [1056, 129] on span "X" at bounding box center [1055, 139] width 15 height 20
